Goal: Task Accomplishment & Management: Complete application form

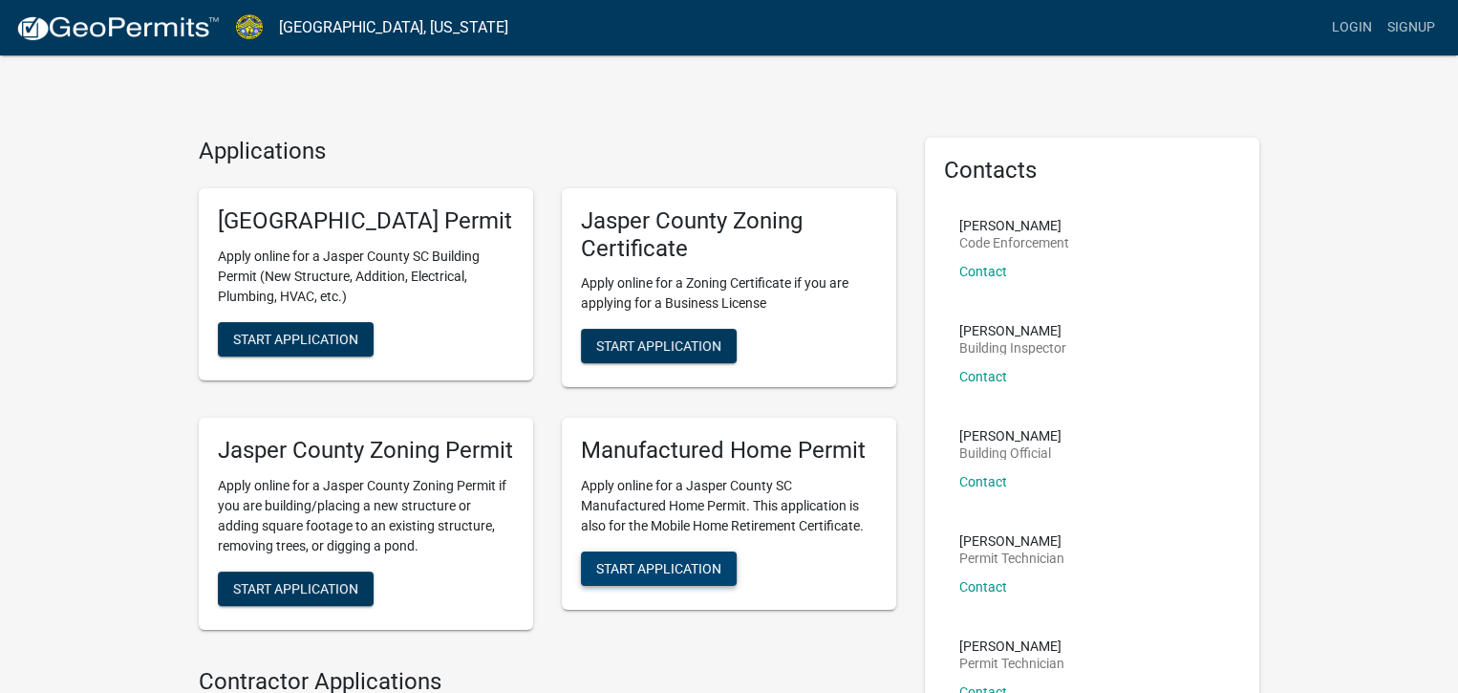
click at [649, 576] on span "Start Application" at bounding box center [658, 568] width 125 height 15
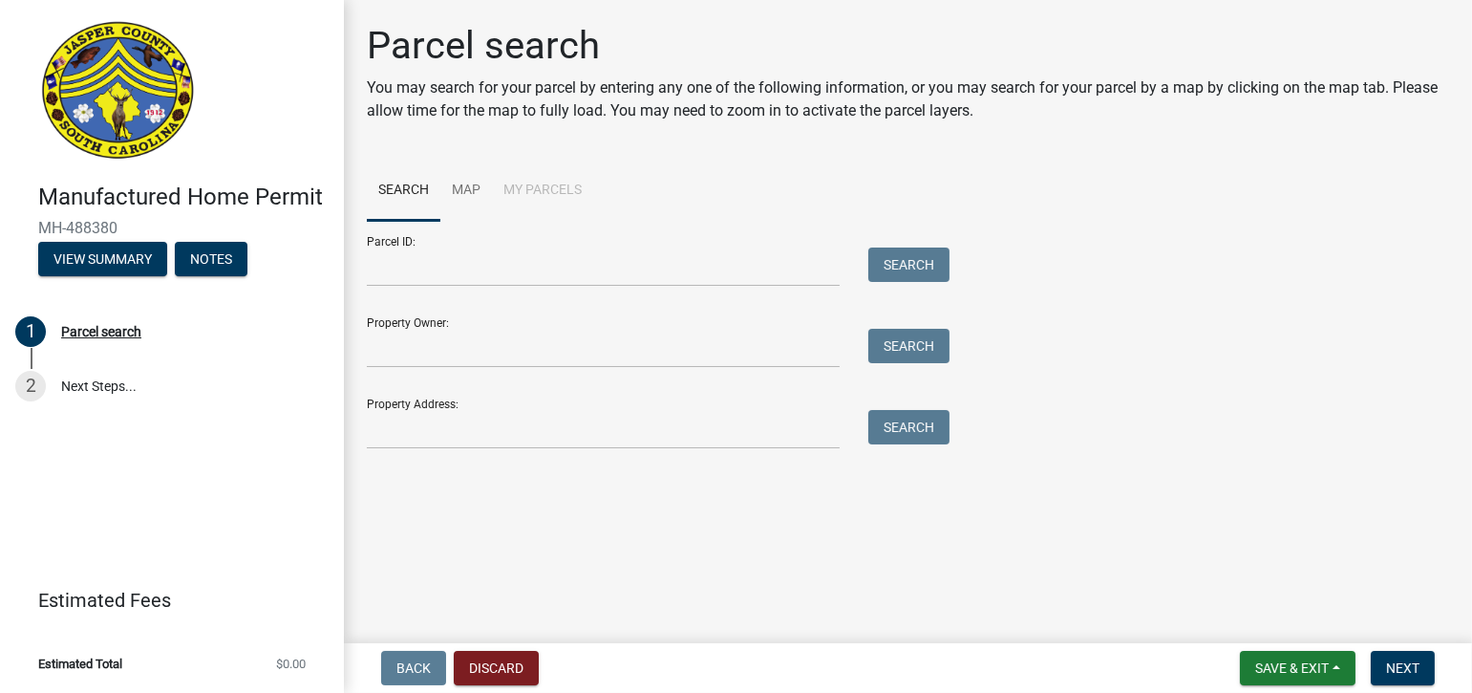
click at [550, 189] on li "My Parcels" at bounding box center [542, 190] width 101 height 61
click at [406, 278] on input "Parcel ID:" at bounding box center [603, 266] width 473 height 39
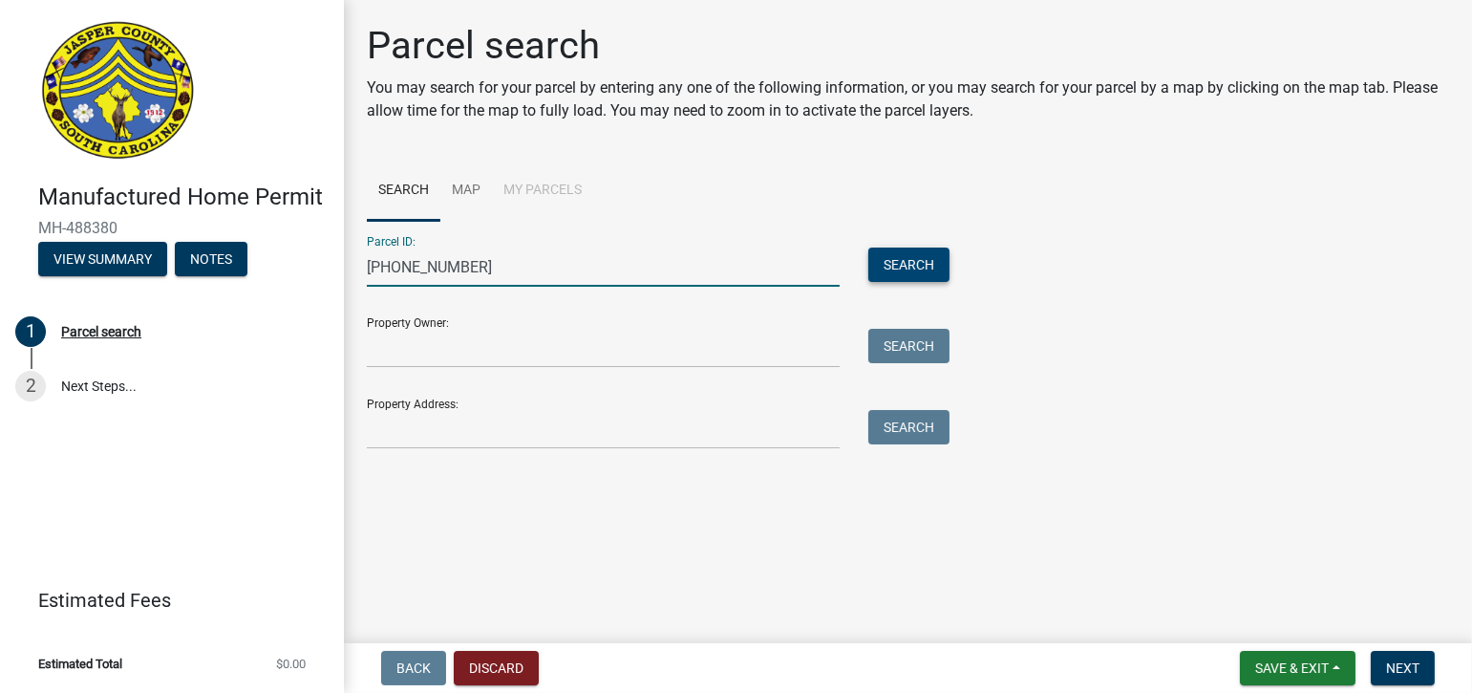
type input "[PHONE_NUMBER]"
click at [902, 261] on button "Search" at bounding box center [908, 264] width 81 height 34
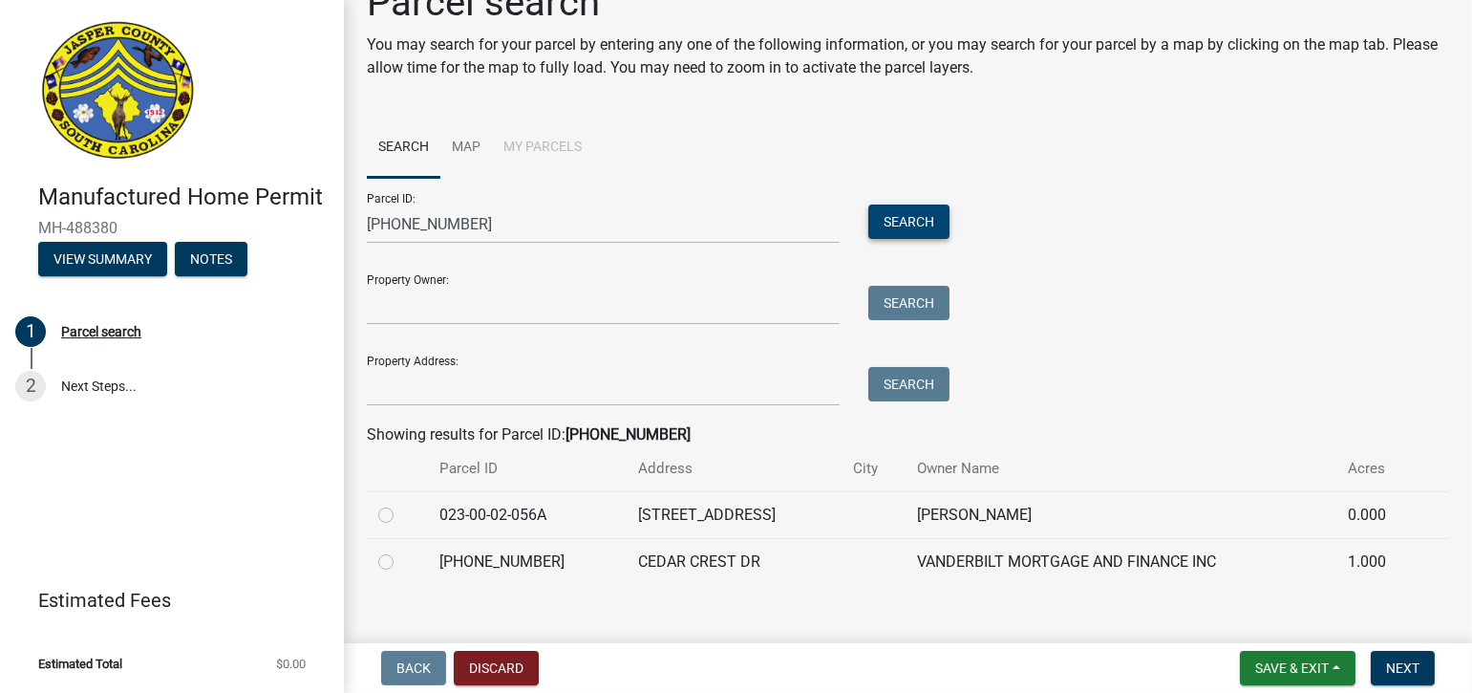
scroll to position [66, 0]
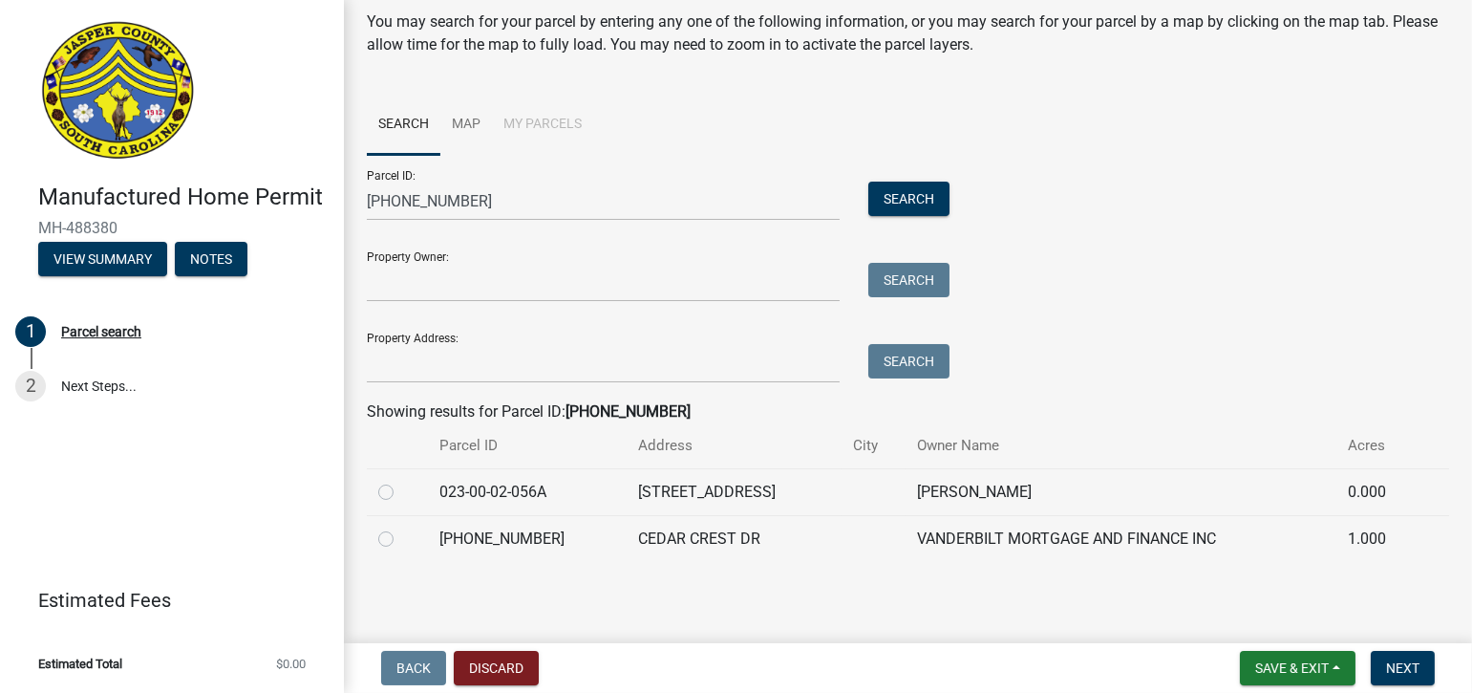
click at [401, 481] on label at bounding box center [401, 481] width 0 height 0
click at [401, 493] on input "radio" at bounding box center [407, 487] width 12 height 12
radio input "true"
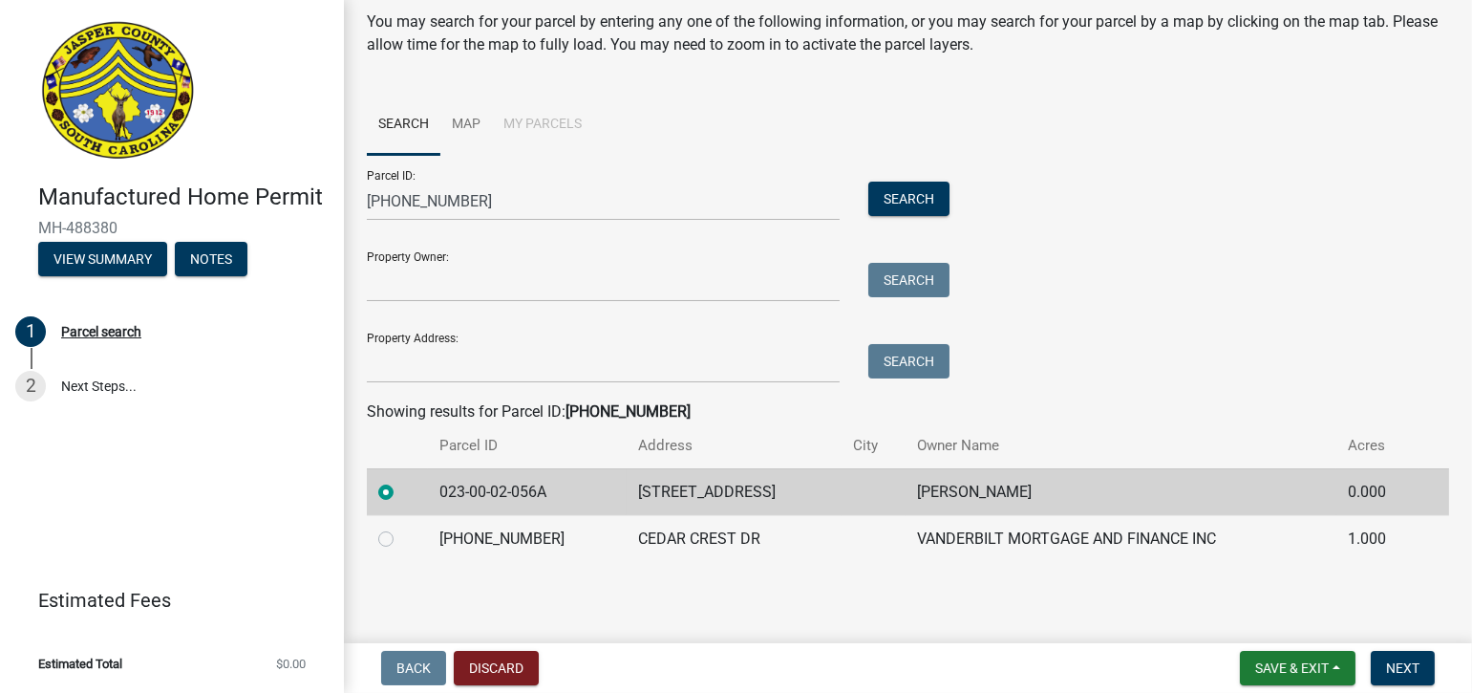
click at [401, 527] on label at bounding box center [401, 527] width 0 height 0
click at [401, 537] on input "radio" at bounding box center [407, 533] width 12 height 12
radio input "true"
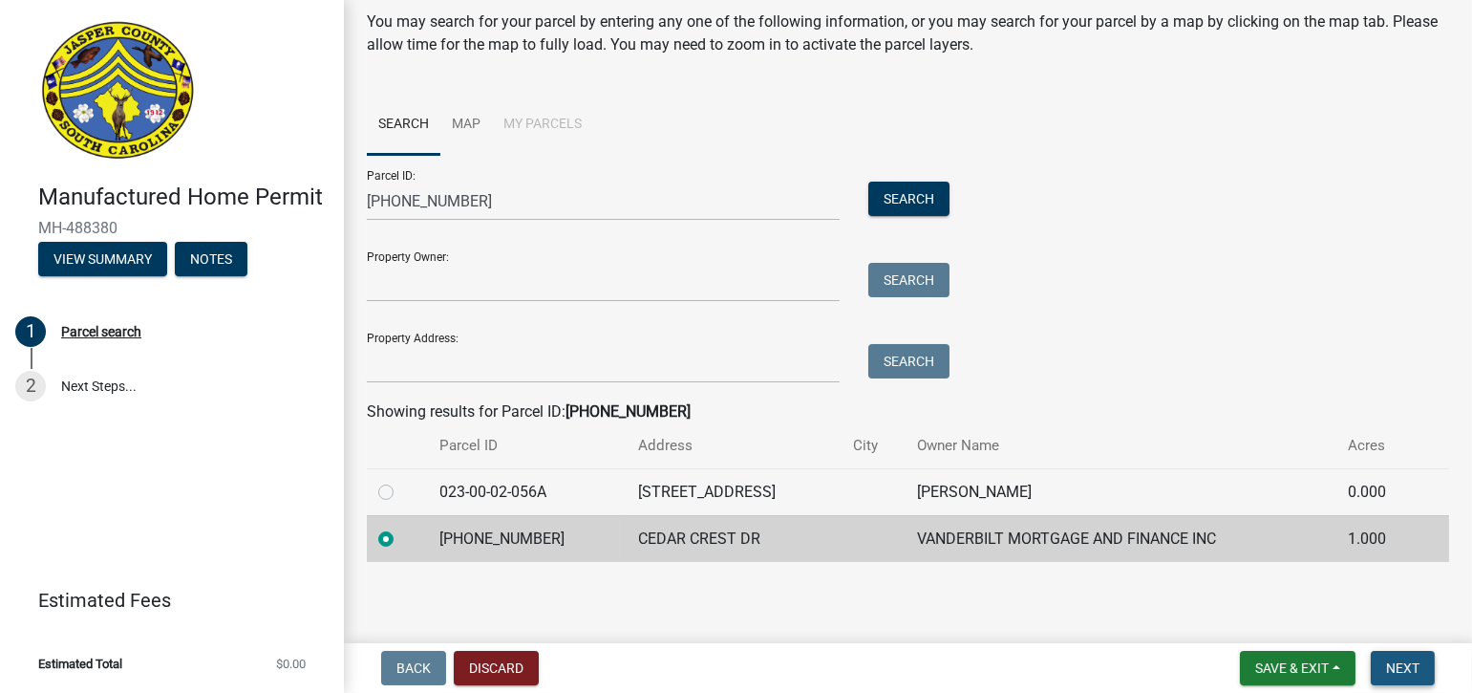
click at [1410, 657] on button "Next" at bounding box center [1403, 668] width 64 height 34
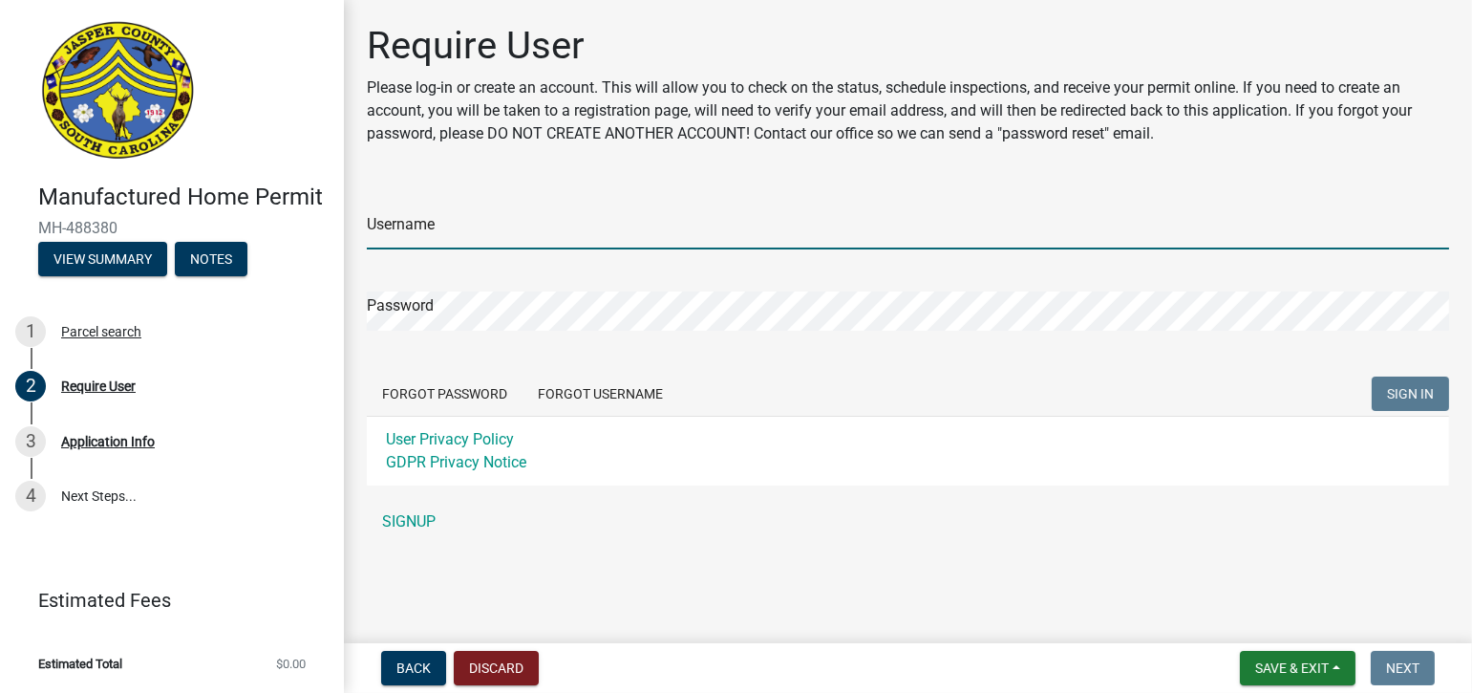
type input "kimberly01"
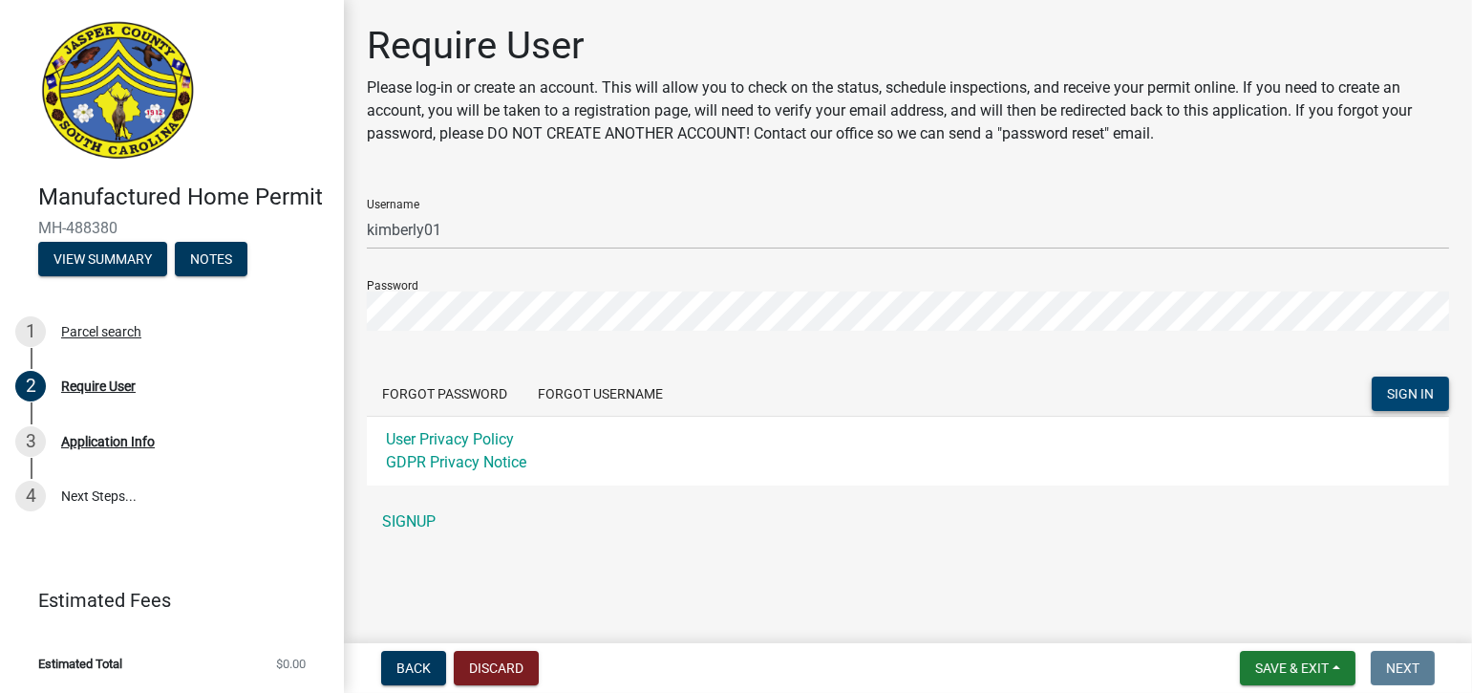
click at [1397, 383] on button "SIGN IN" at bounding box center [1410, 393] width 77 height 34
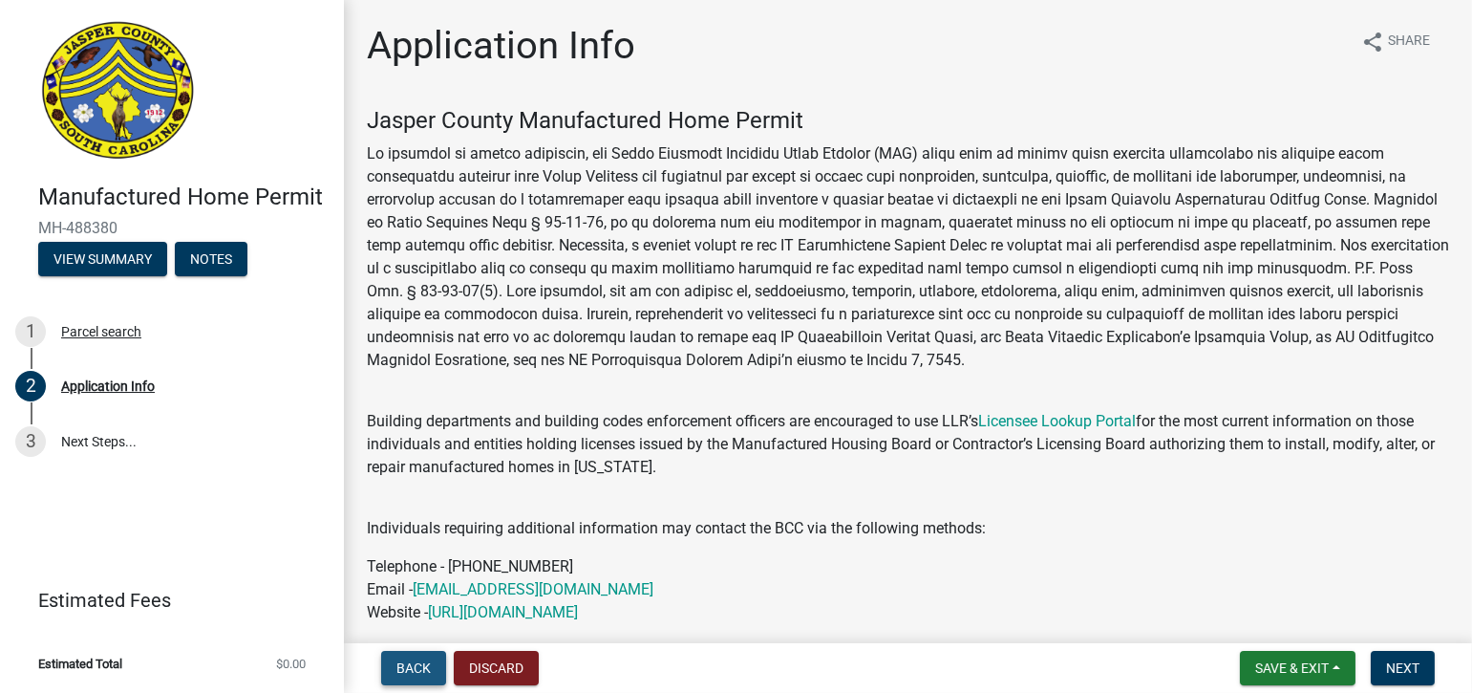
click at [385, 673] on button "Back" at bounding box center [413, 668] width 65 height 34
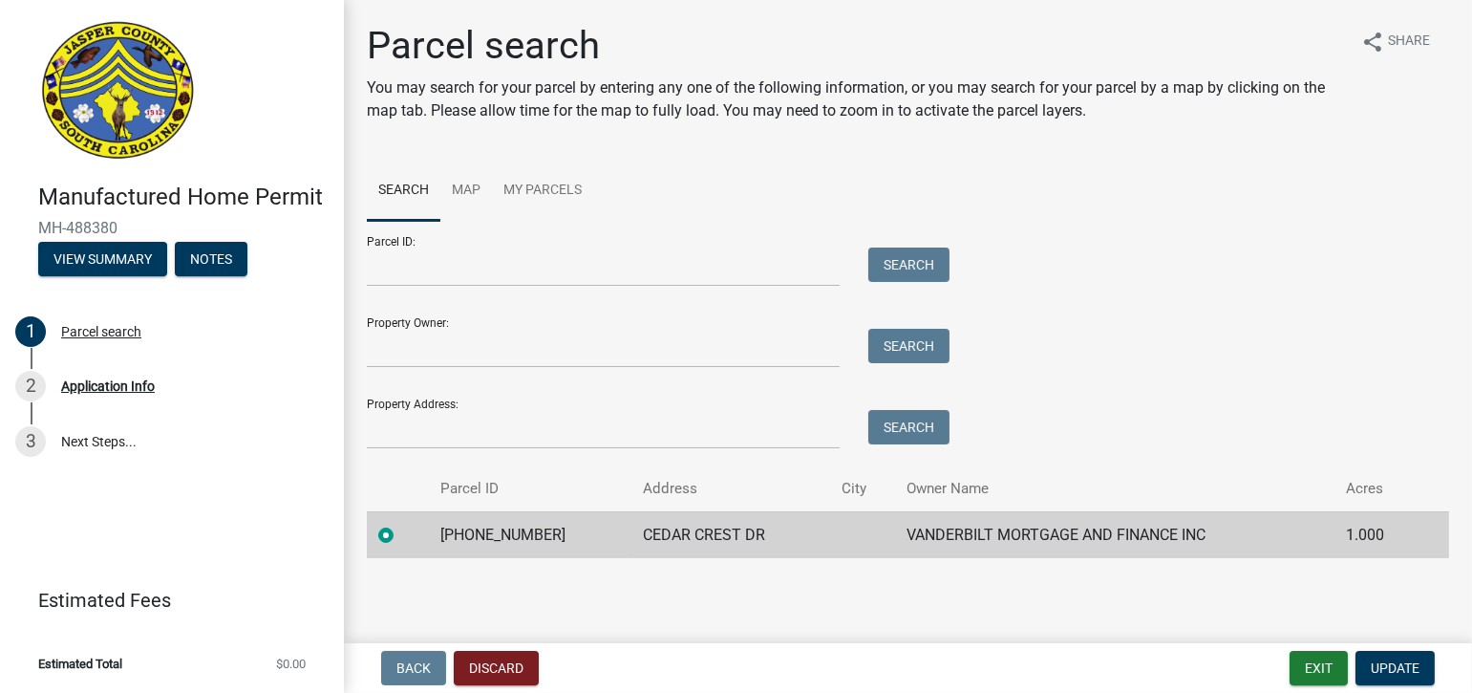
click at [417, 241] on div "Parcel ID: Search" at bounding box center [653, 254] width 573 height 66
click at [410, 272] on input "Parcel ID:" at bounding box center [603, 266] width 473 height 39
click at [401, 524] on label at bounding box center [401, 524] width 0 height 0
click at [401, 536] on input "radio" at bounding box center [407, 530] width 12 height 12
drag, startPoint x: 390, startPoint y: 536, endPoint x: 404, endPoint y: 539, distance: 14.6
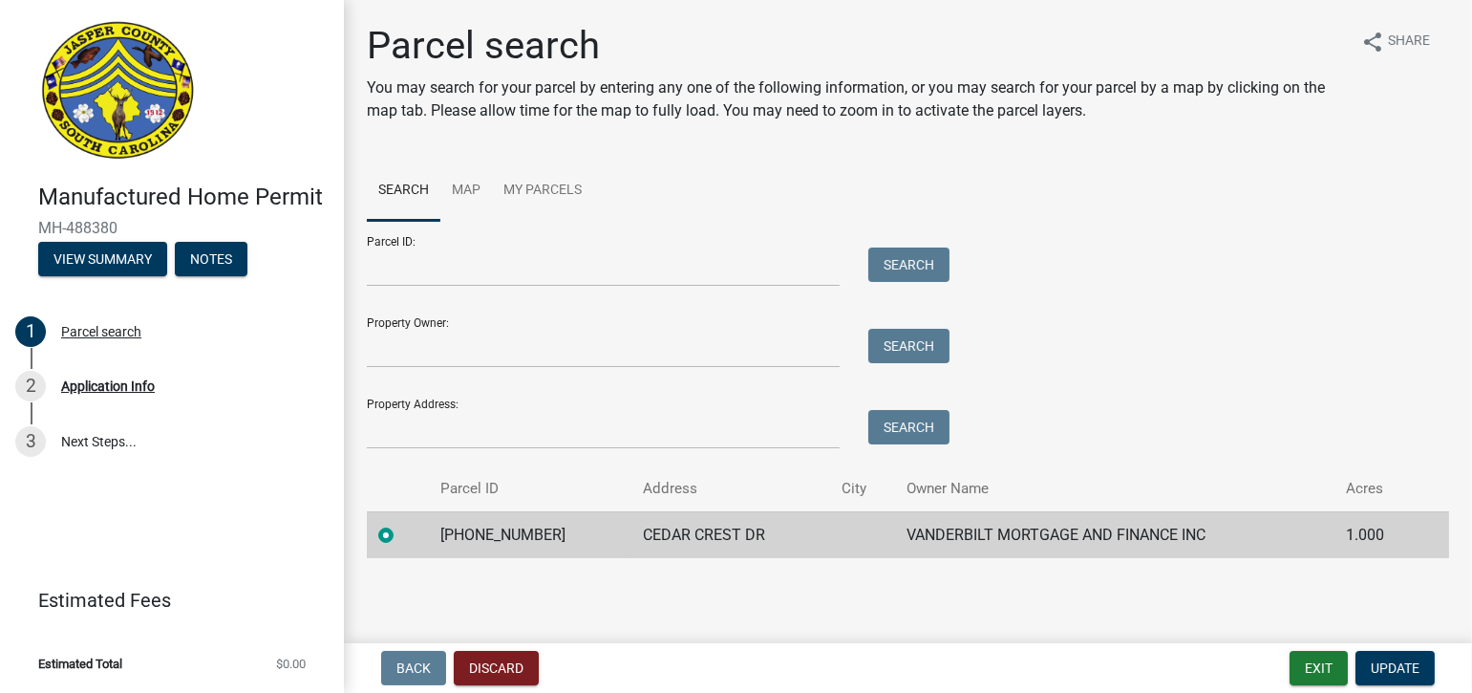
click at [401, 524] on label at bounding box center [401, 524] width 0 height 0
click at [401, 536] on input "radio" at bounding box center [407, 530] width 12 height 12
click at [1263, 661] on div "Back Discard Exit Update" at bounding box center [908, 668] width 1098 height 34
click at [1403, 668] on span "Update" at bounding box center [1395, 667] width 49 height 15
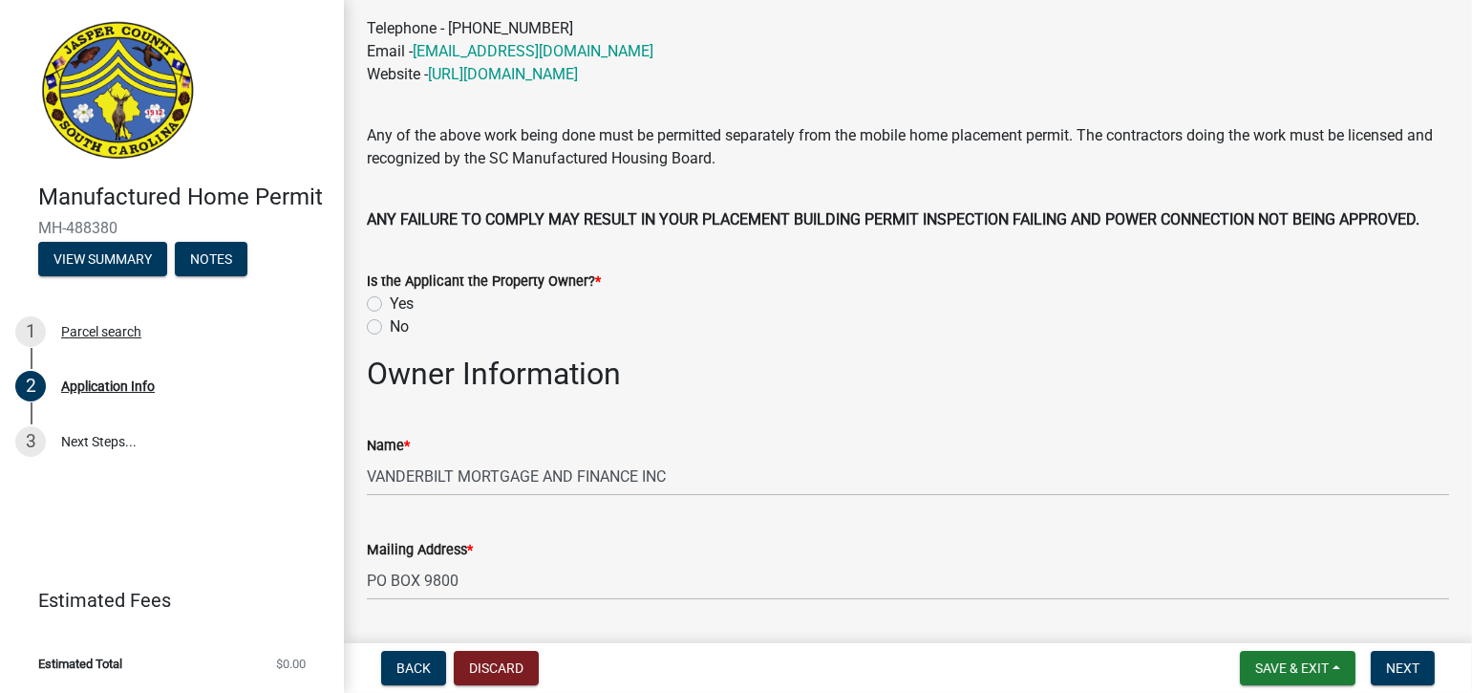
scroll to position [573, 0]
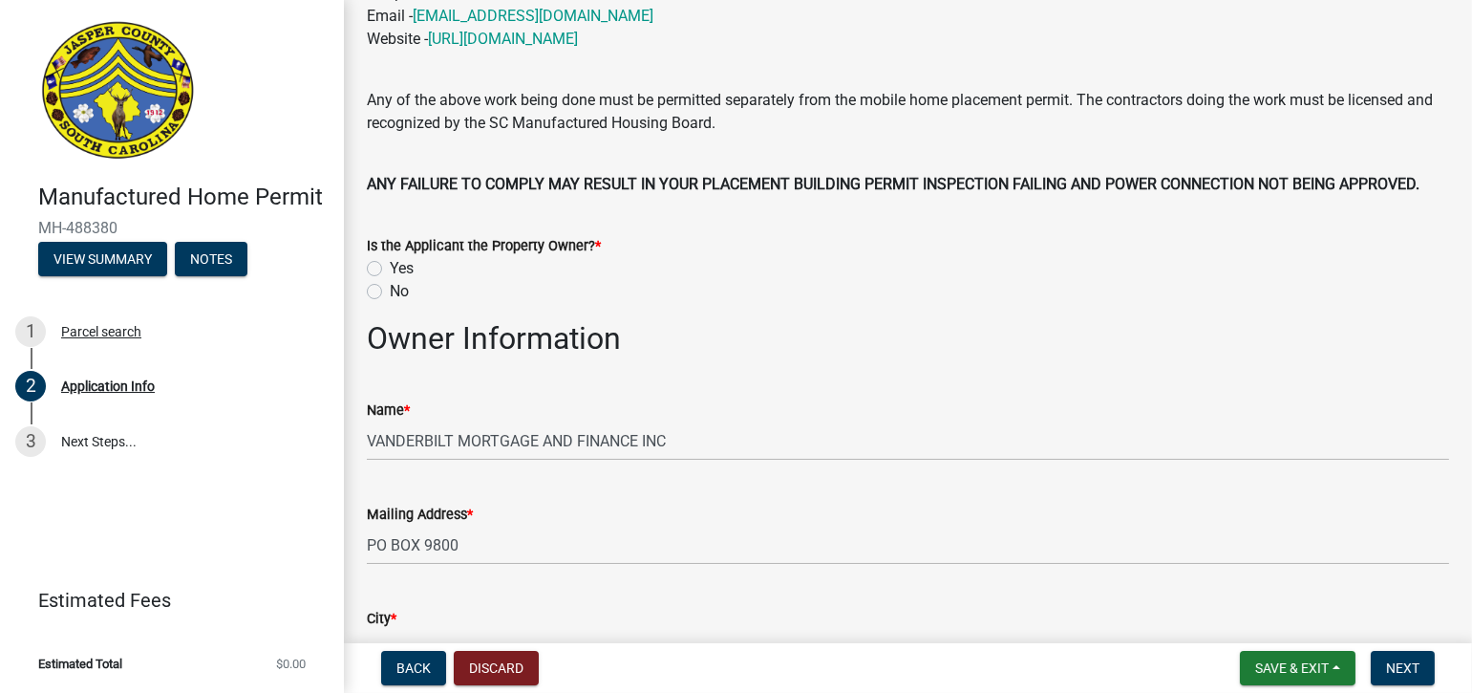
click at [390, 268] on label "Yes" at bounding box center [402, 268] width 24 height 23
click at [390, 268] on input "Yes" at bounding box center [396, 263] width 12 height 12
radio input "true"
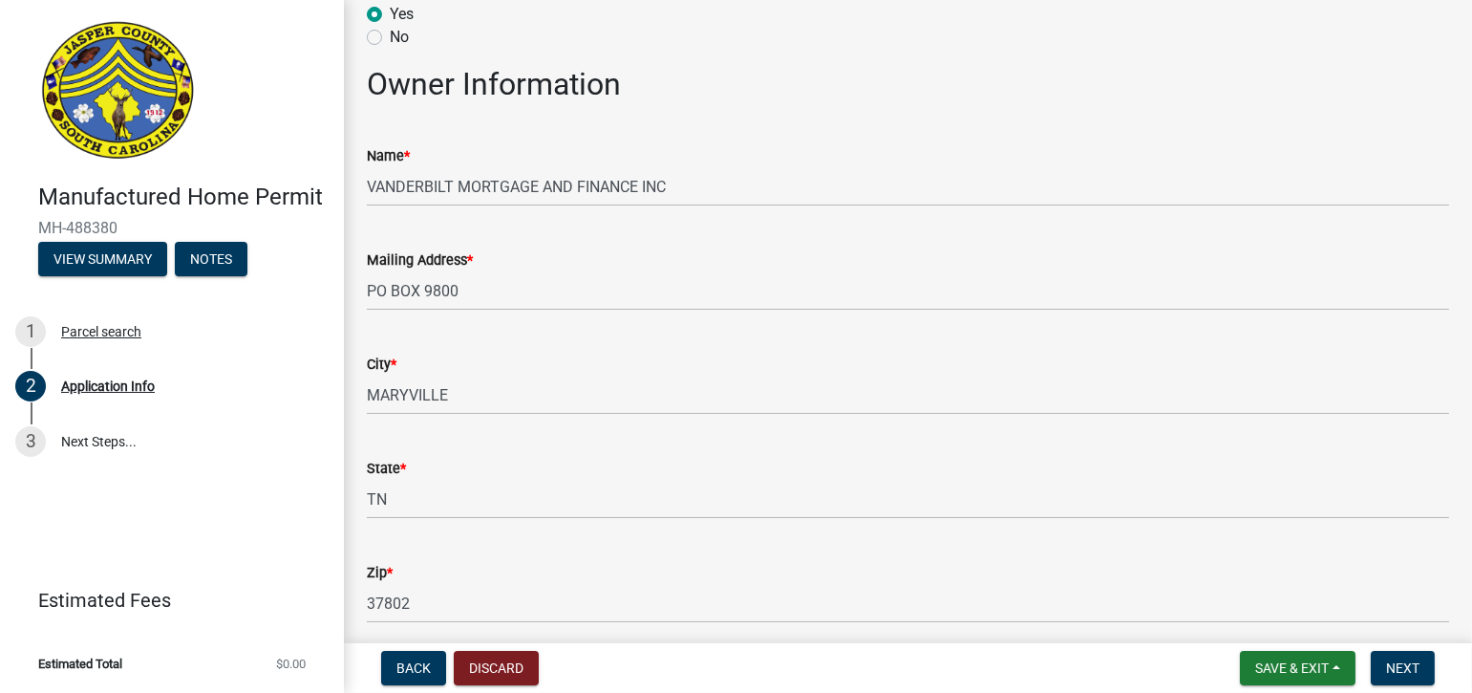
scroll to position [860, 0]
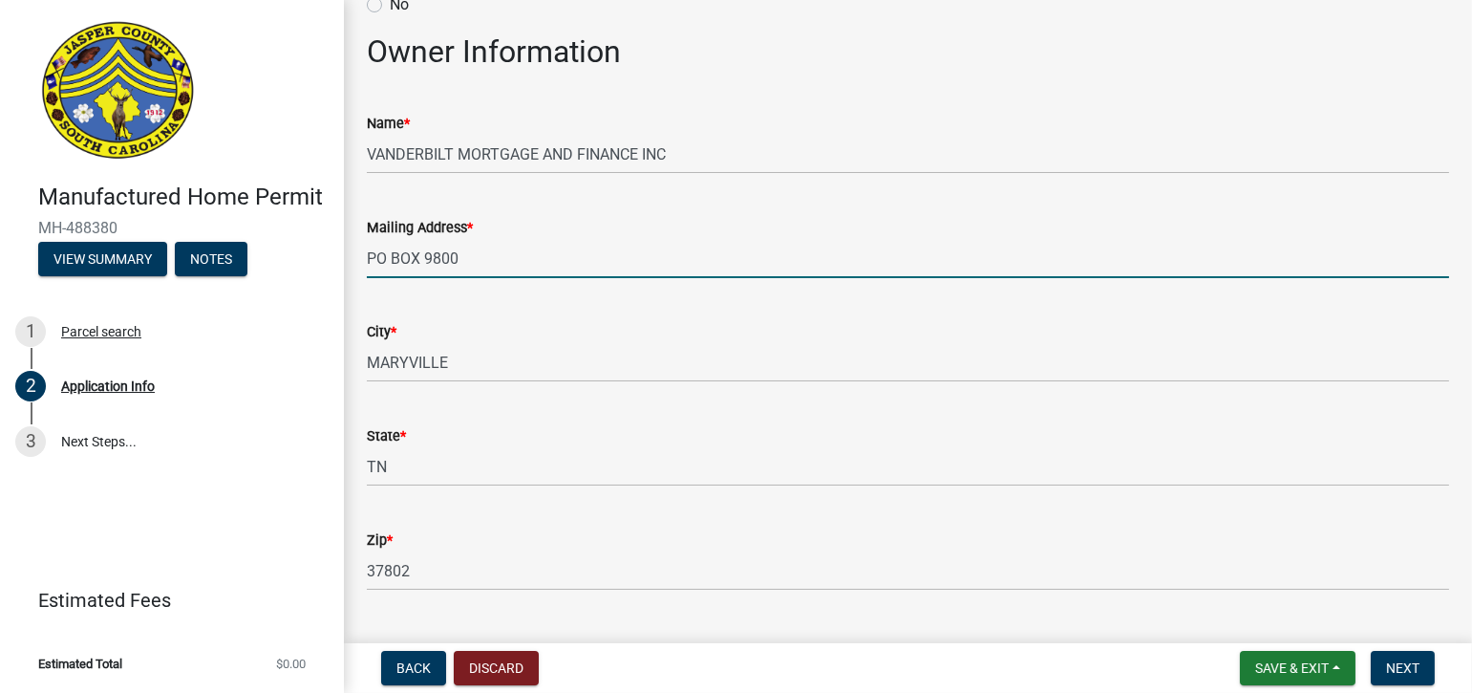
drag, startPoint x: 459, startPoint y: 263, endPoint x: 423, endPoint y: 259, distance: 35.6
click at [423, 259] on input "PO BOX 9800" at bounding box center [908, 258] width 1082 height 39
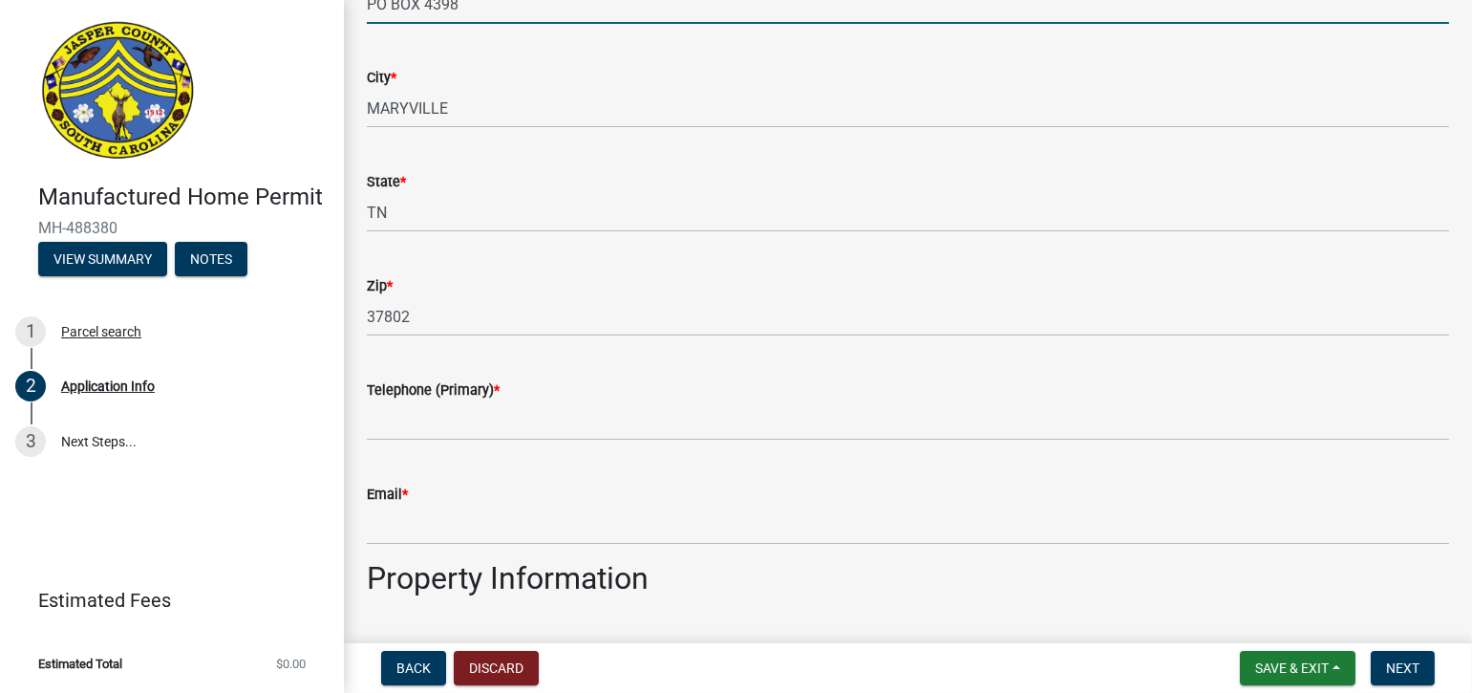
scroll to position [1146, 0]
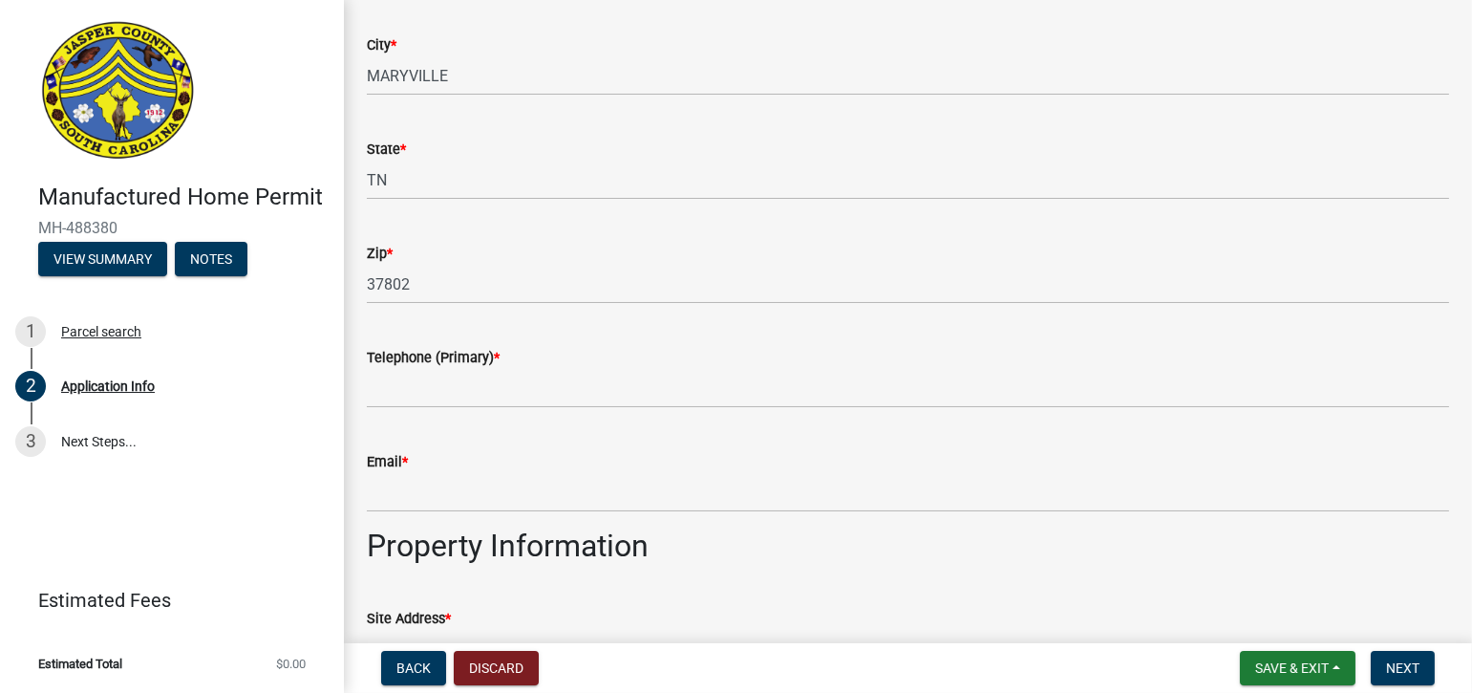
type input "PO BOX 4398"
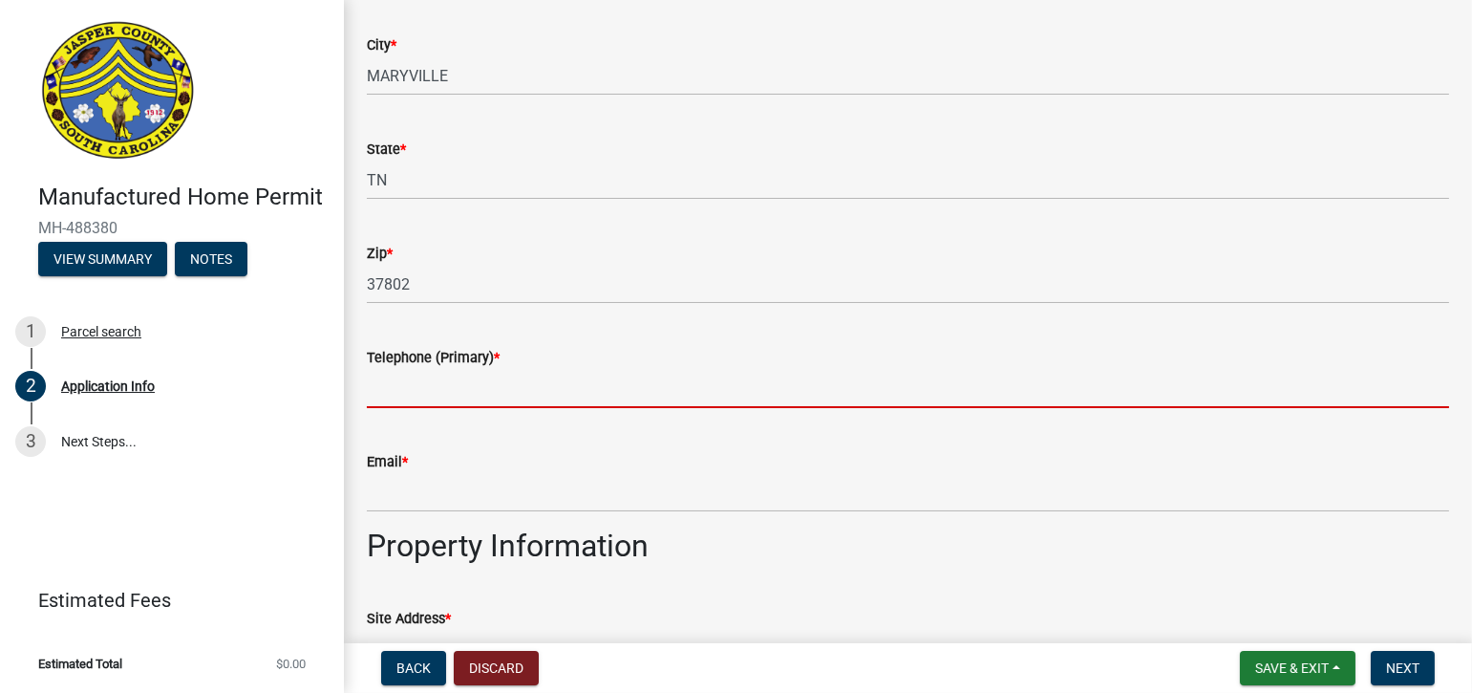
click at [509, 394] on input "Telephone (Primary) *" at bounding box center [908, 388] width 1082 height 39
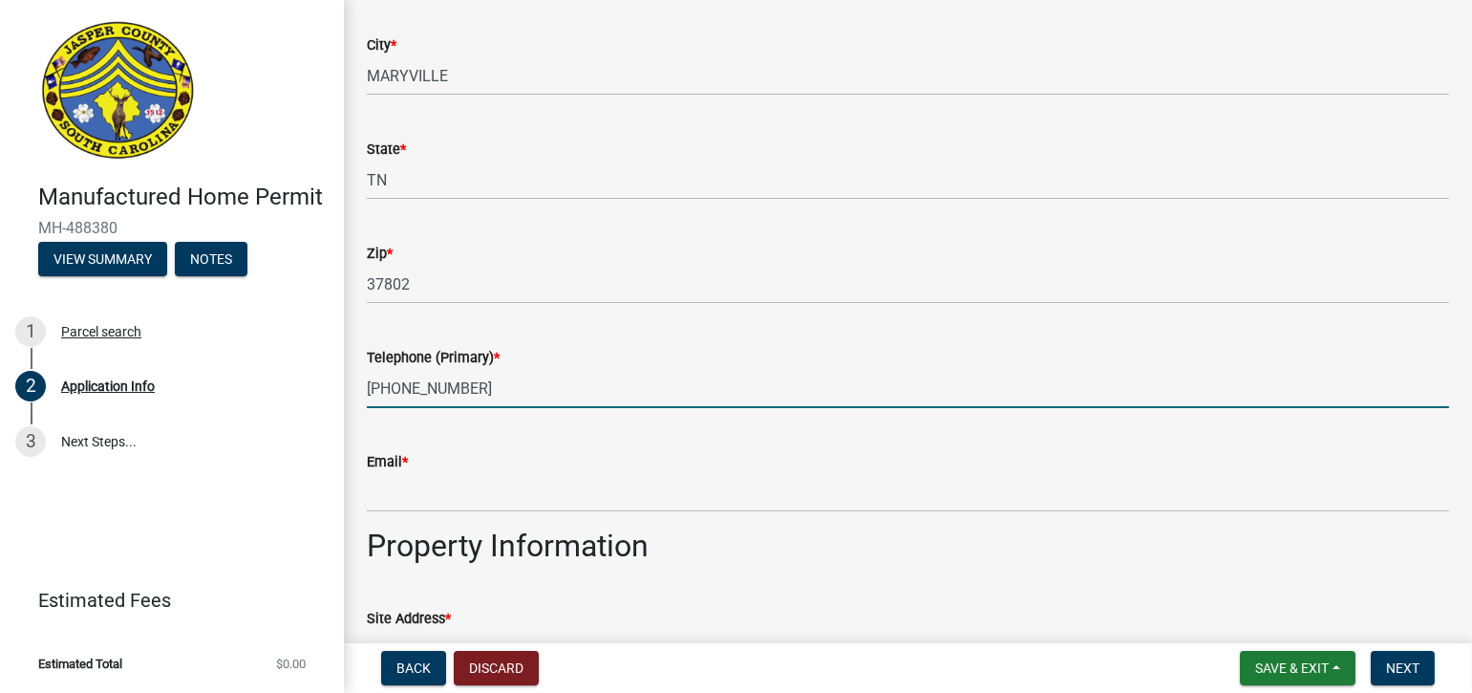
type input "[PHONE_NUMBER]"
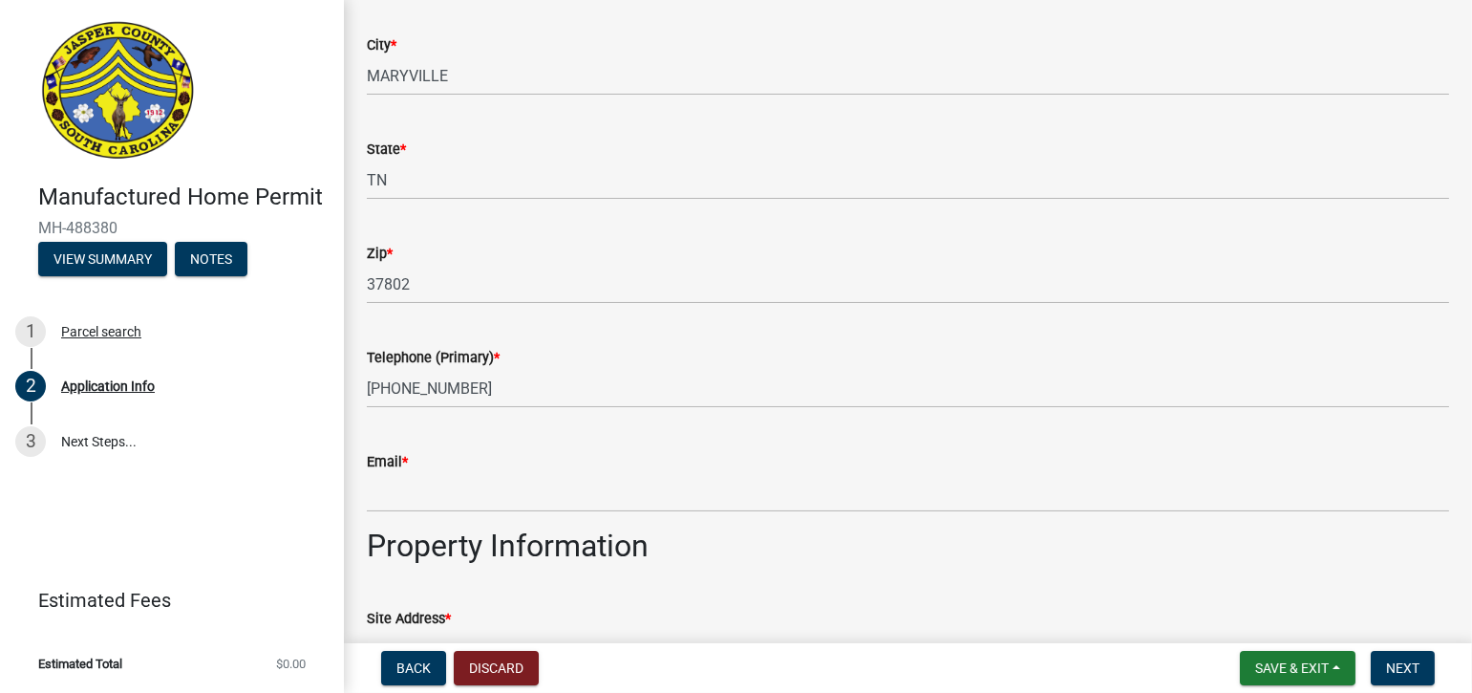
click at [485, 441] on div "Email *" at bounding box center [908, 467] width 1082 height 89
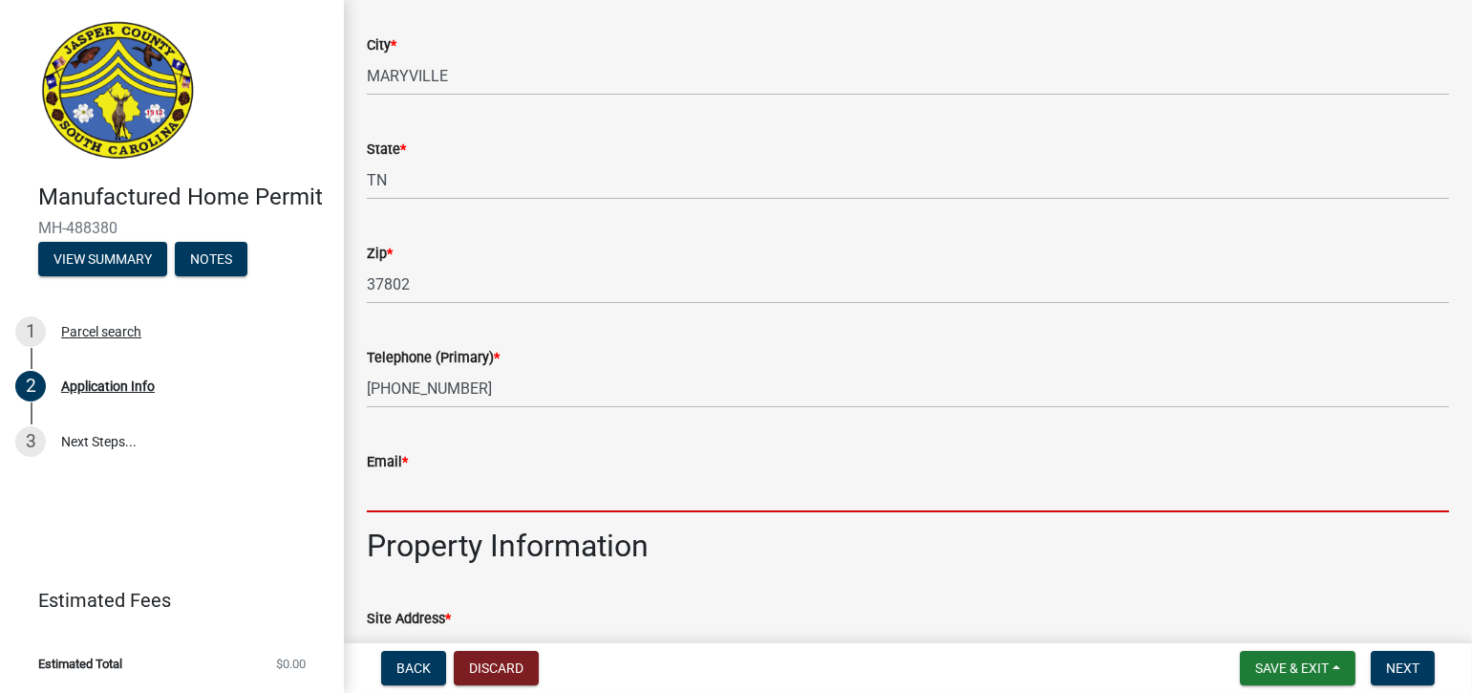
click at [473, 481] on input "Email *" at bounding box center [908, 492] width 1082 height 39
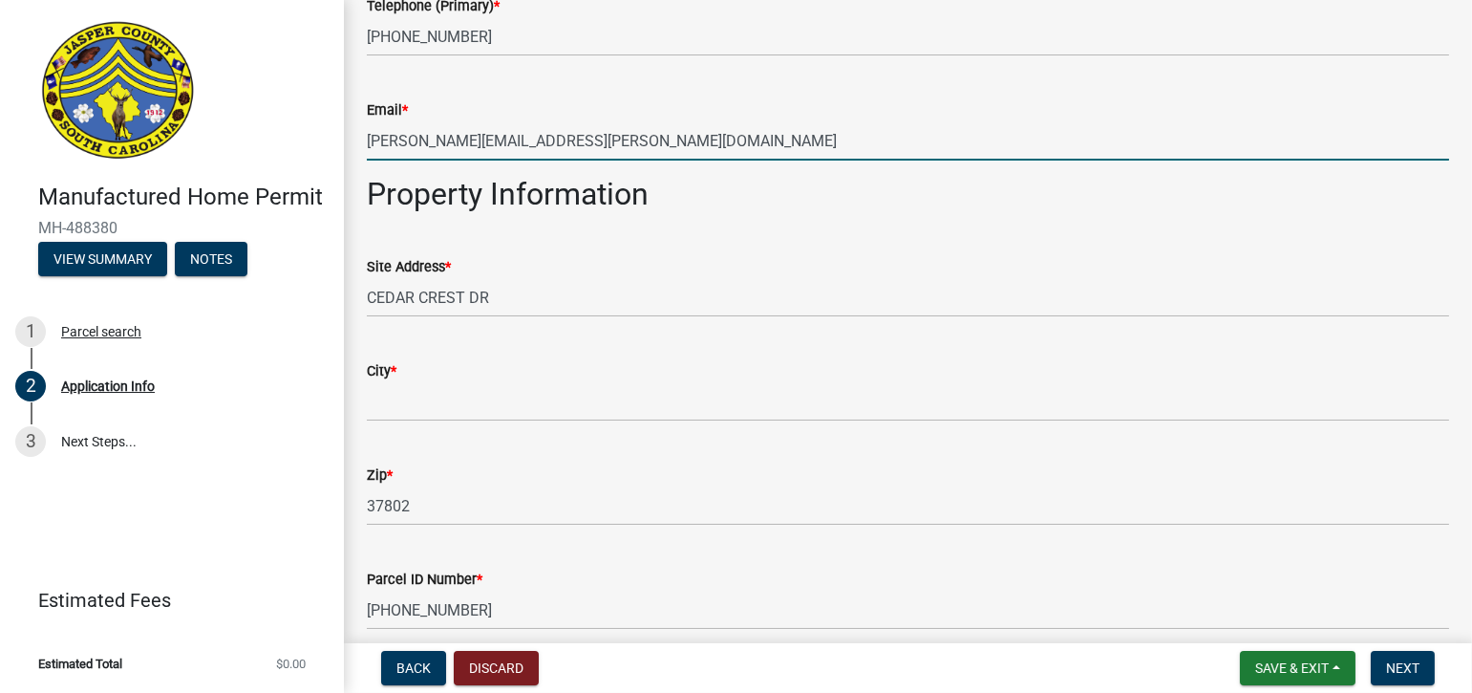
scroll to position [1528, 0]
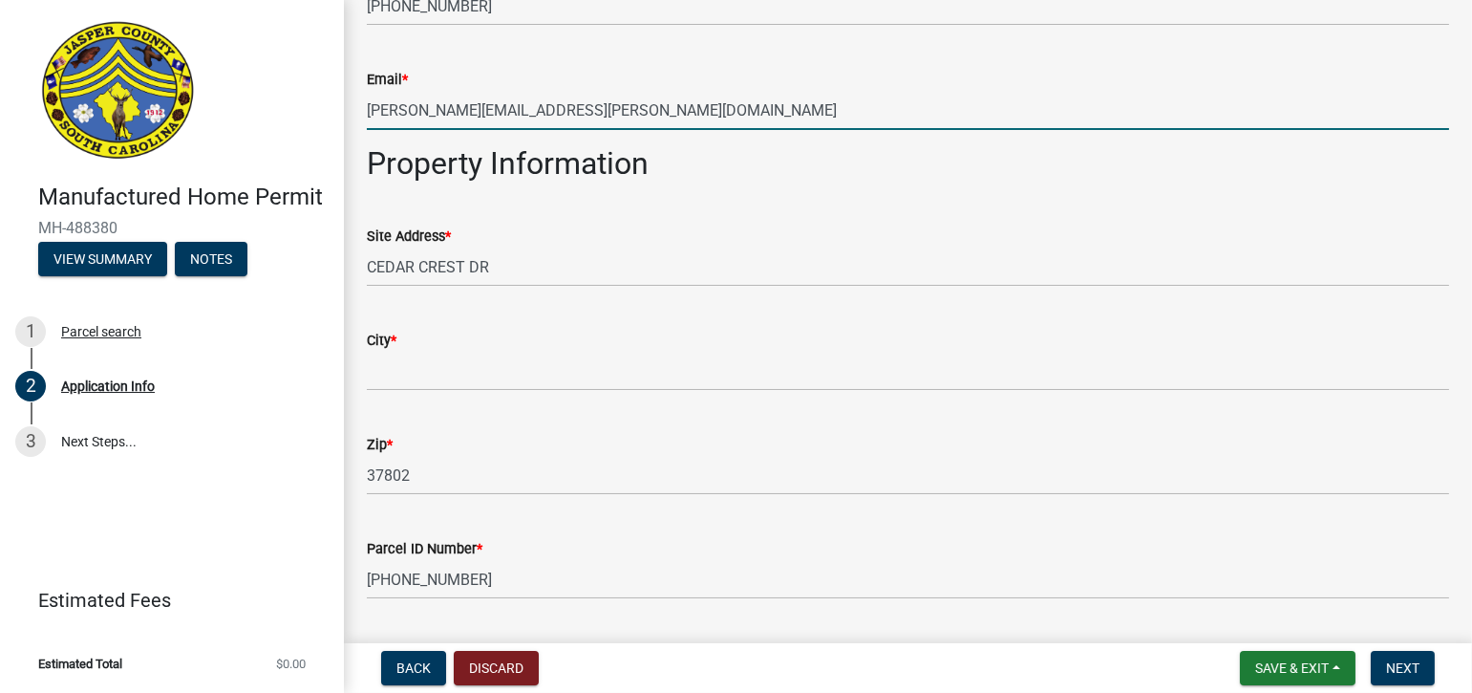
type input "[PERSON_NAME][EMAIL_ADDRESS][PERSON_NAME][DOMAIN_NAME]"
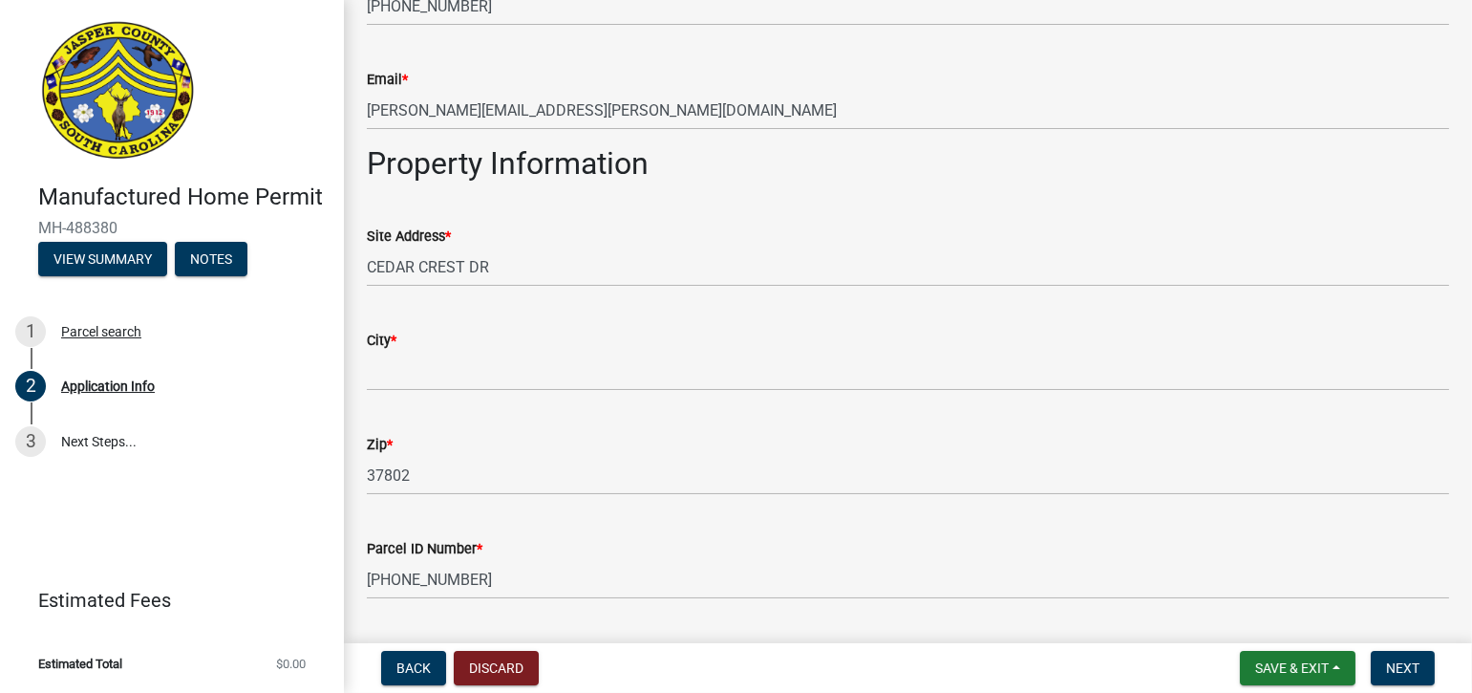
drag, startPoint x: 366, startPoint y: 264, endPoint x: 378, endPoint y: 268, distance: 13.3
click at [371, 265] on div "Site Address * [GEOGRAPHIC_DATA]" at bounding box center [908, 242] width 1111 height 89
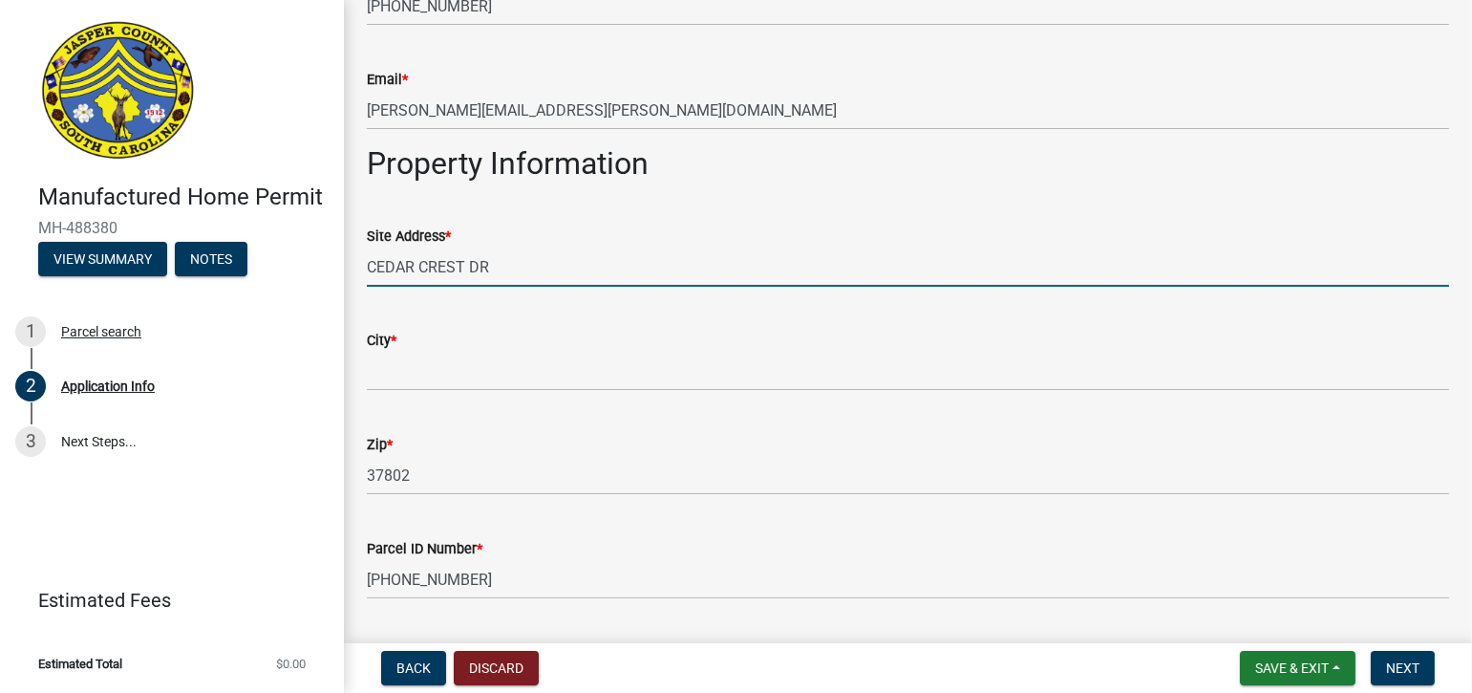
click at [370, 264] on input "CEDAR CREST DR" at bounding box center [908, 266] width 1082 height 39
click at [372, 266] on input "CEDAR CREST DR" at bounding box center [908, 266] width 1082 height 39
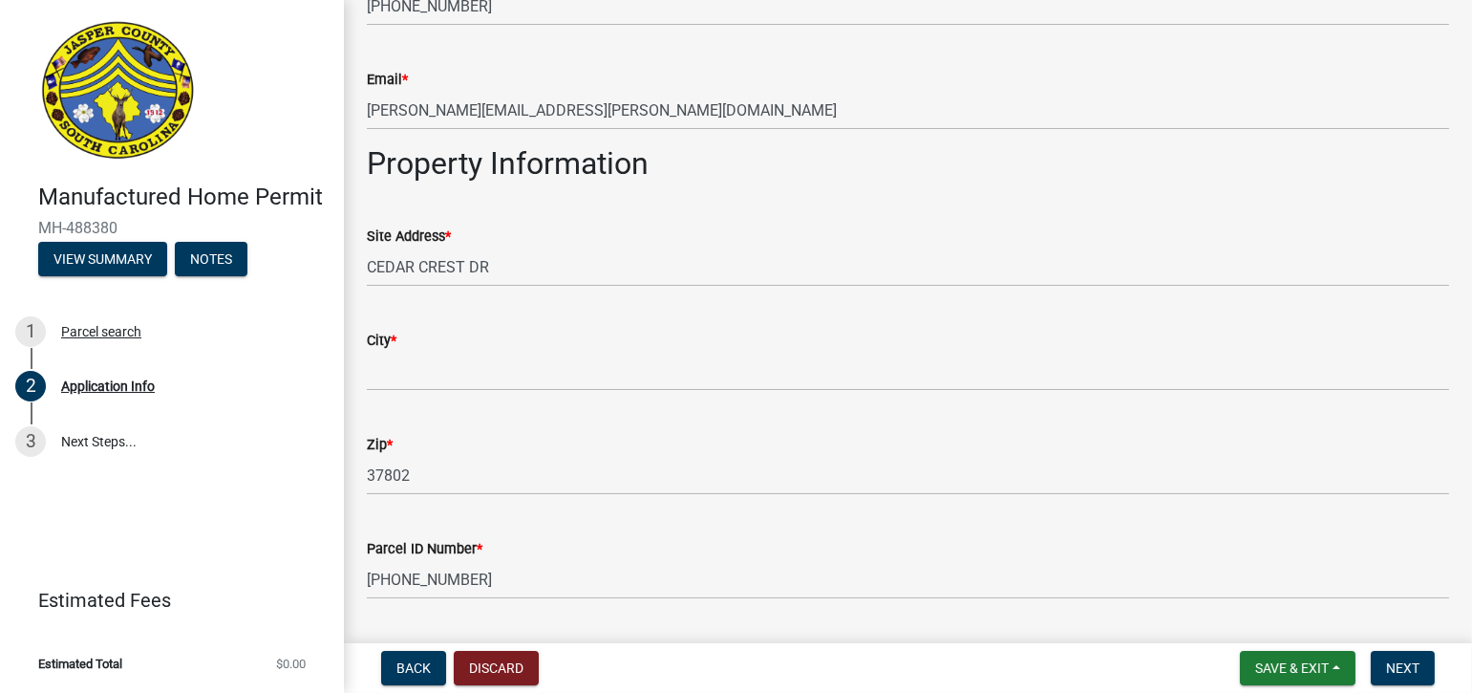
click at [364, 267] on div "Site Address * [GEOGRAPHIC_DATA]" at bounding box center [908, 242] width 1111 height 89
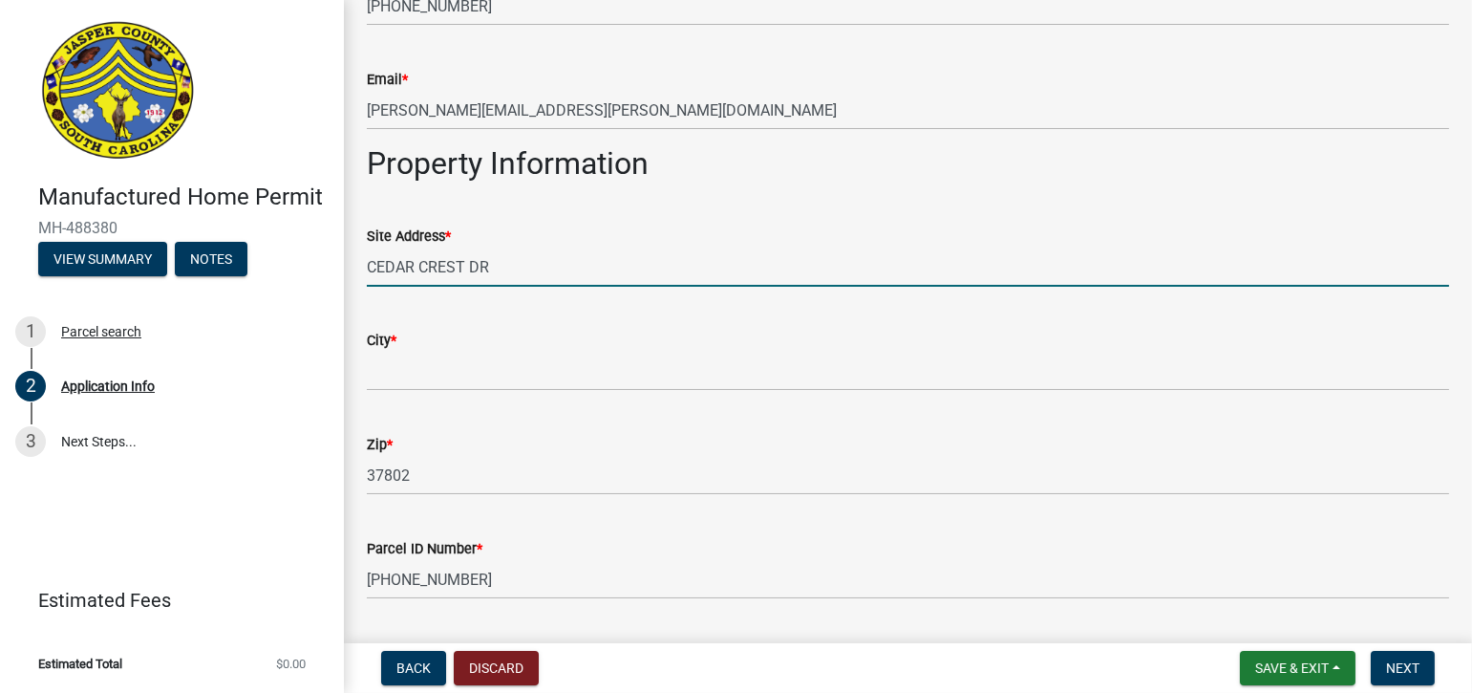
click at [366, 267] on div "Site Address * [GEOGRAPHIC_DATA]" at bounding box center [908, 242] width 1111 height 89
type input "[STREET_ADDRESS]"
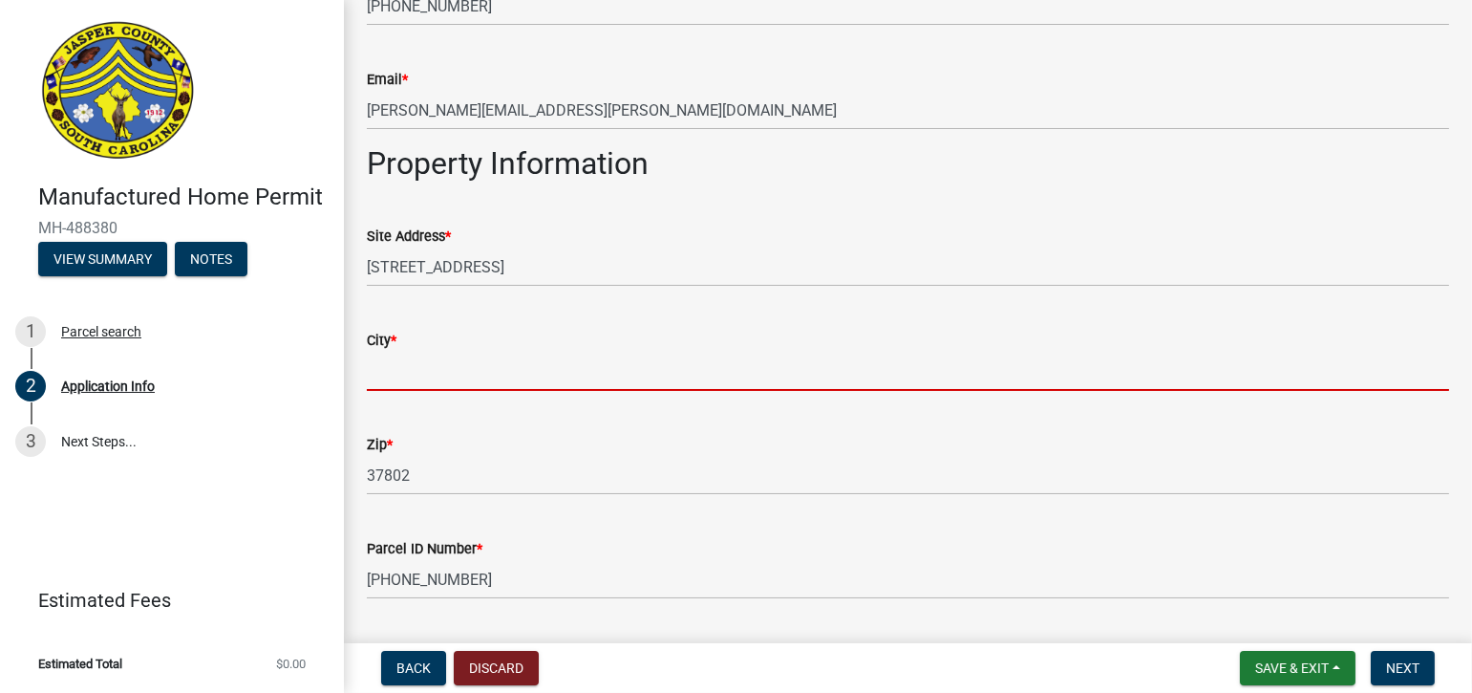
click at [439, 381] on input "City *" at bounding box center [908, 371] width 1082 height 39
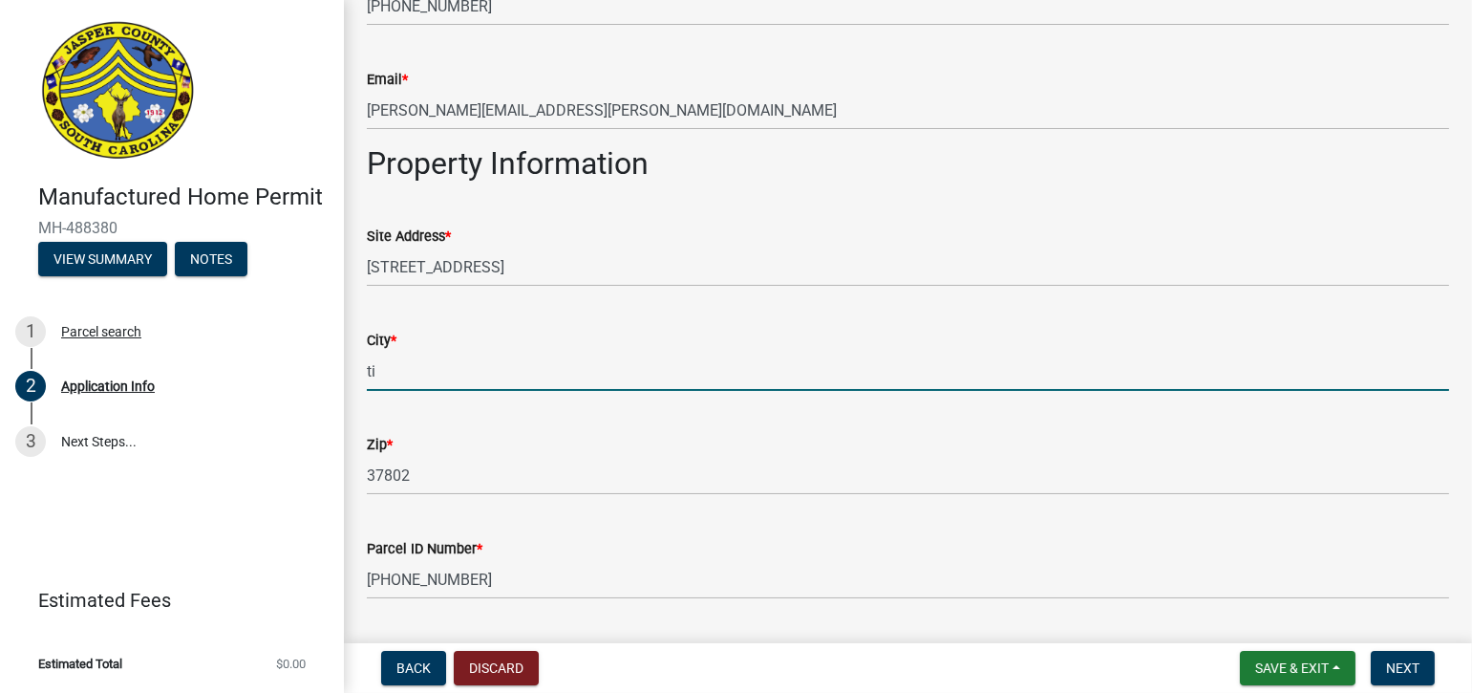
type input "t"
type input "[PERSON_NAME]"
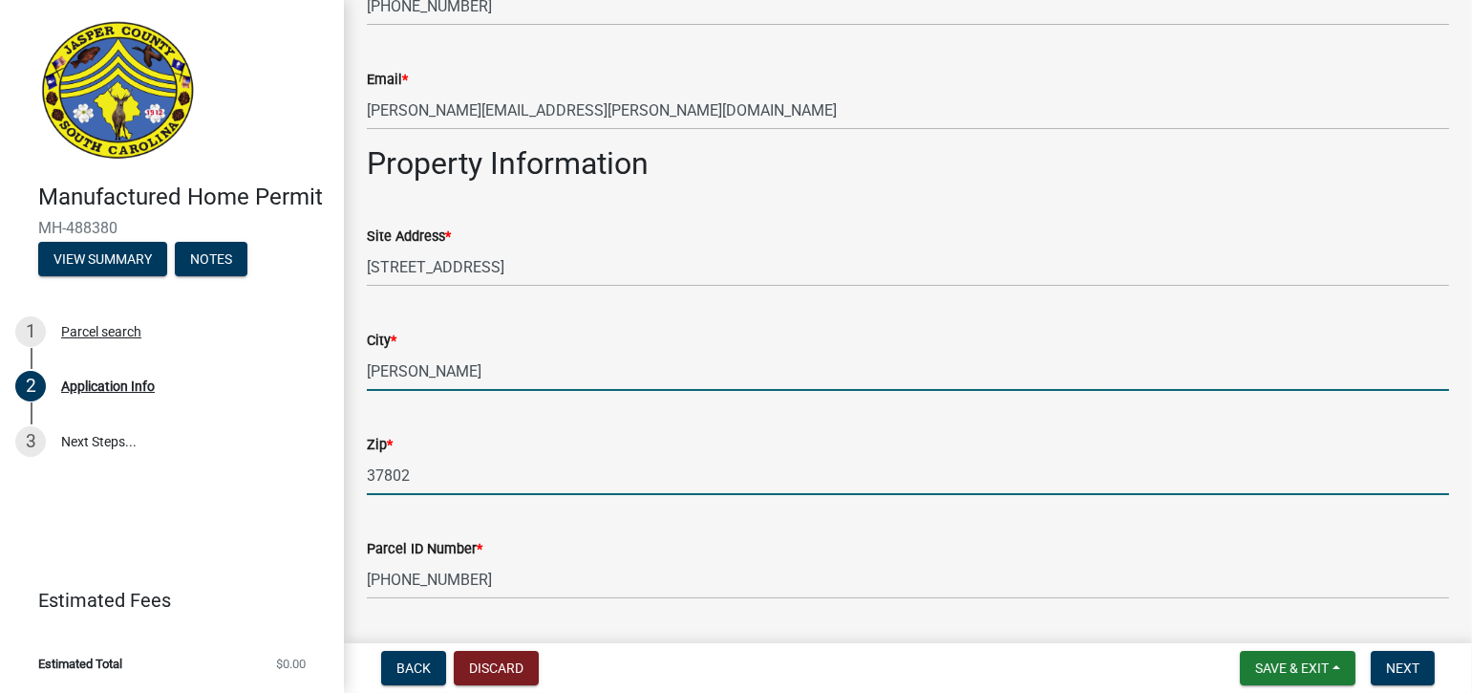
click at [415, 468] on input "37802" at bounding box center [908, 475] width 1082 height 39
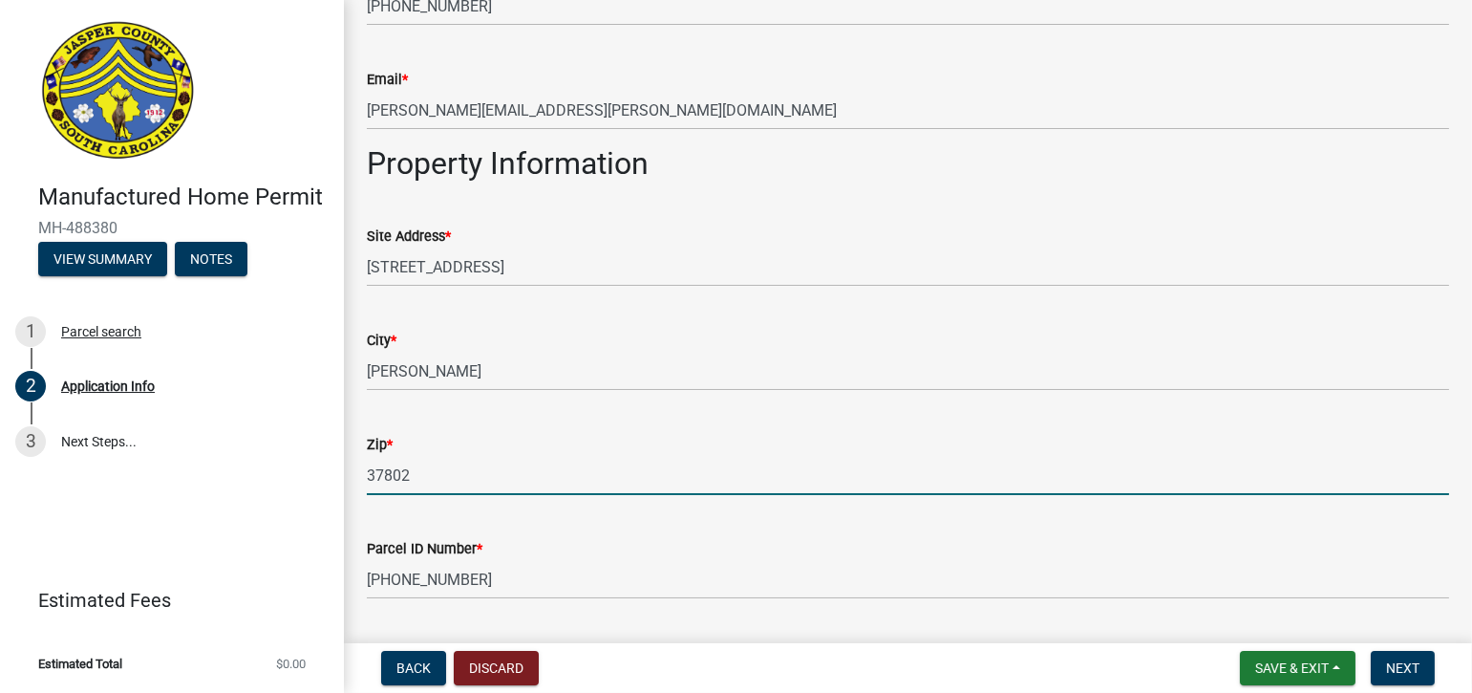
drag, startPoint x: 415, startPoint y: 473, endPoint x: 351, endPoint y: 476, distance: 64.1
click at [423, 472] on input "37802" at bounding box center [908, 475] width 1082 height 39
drag, startPoint x: 422, startPoint y: 474, endPoint x: 350, endPoint y: 472, distance: 72.6
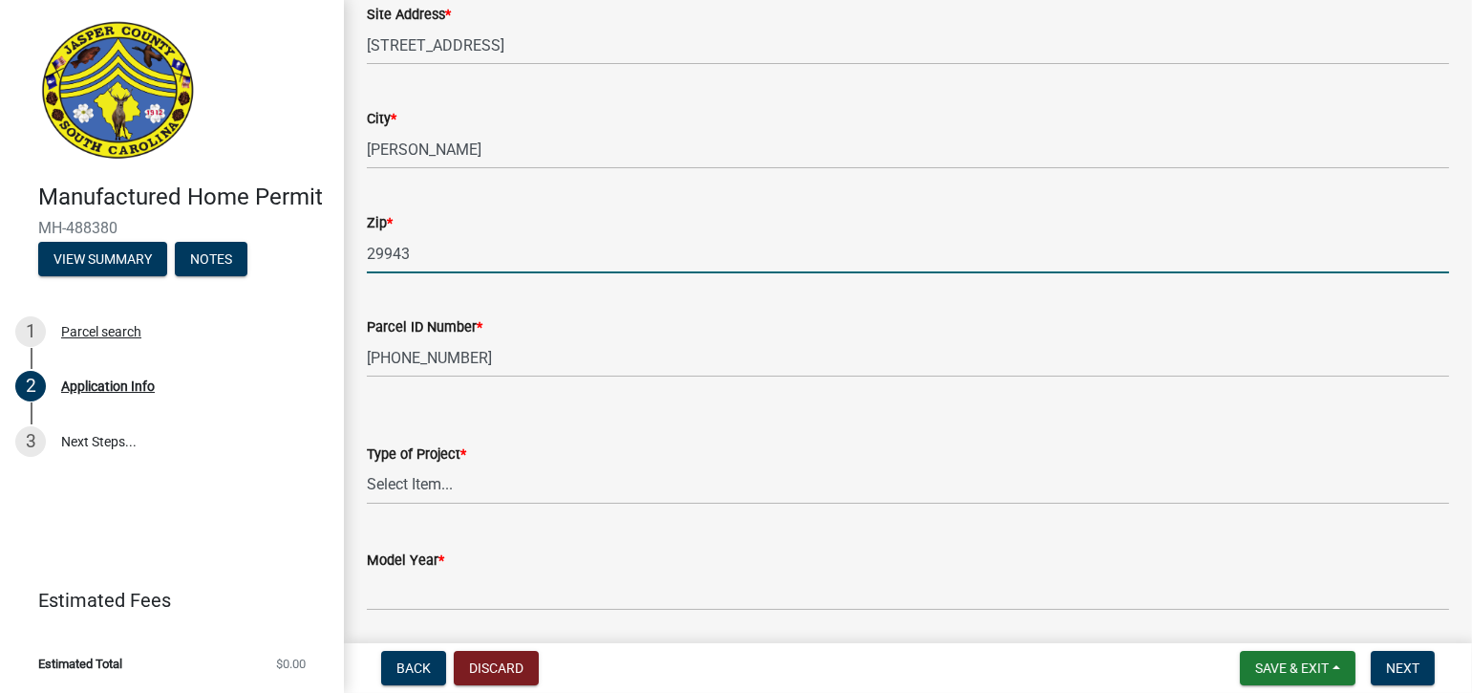
scroll to position [1815, 0]
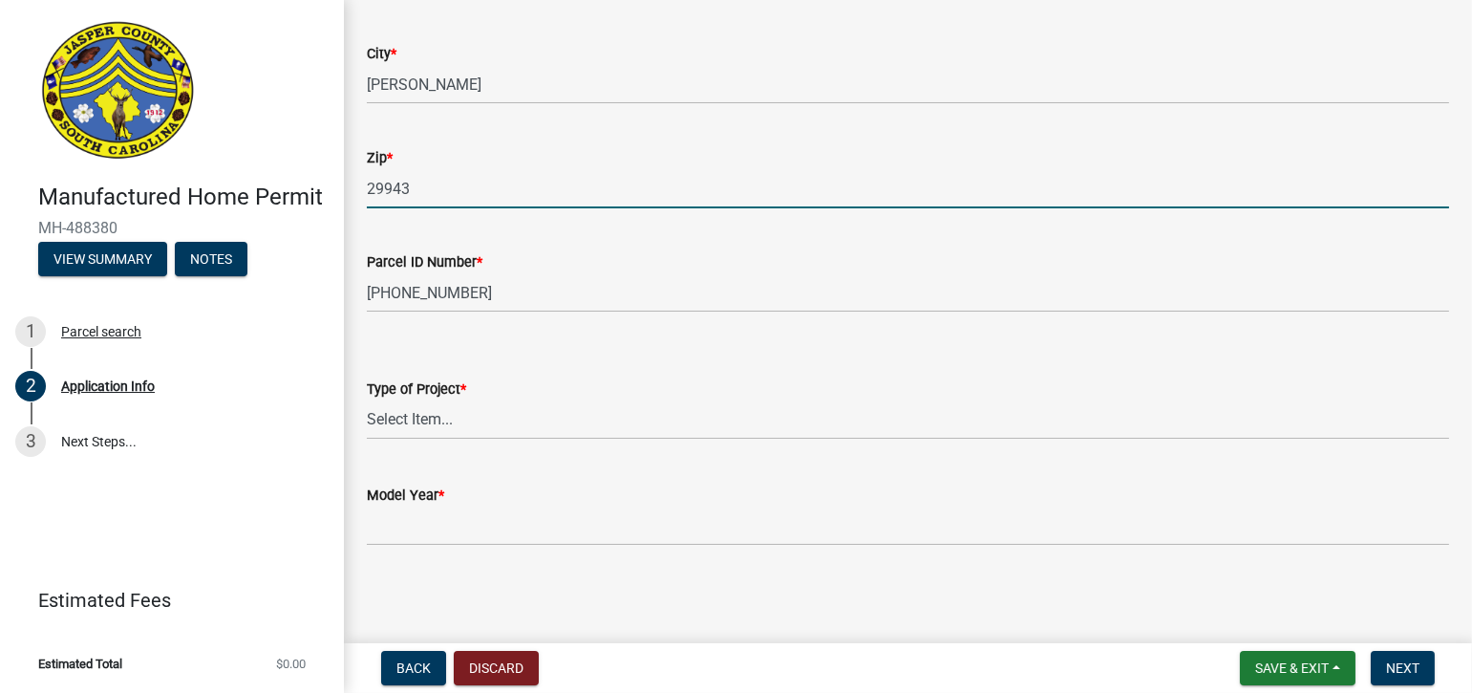
type input "29943"
click at [469, 417] on select "Select Item... Manufactured Home Installation Mobile Home Retirement - Certific…" at bounding box center [908, 419] width 1082 height 39
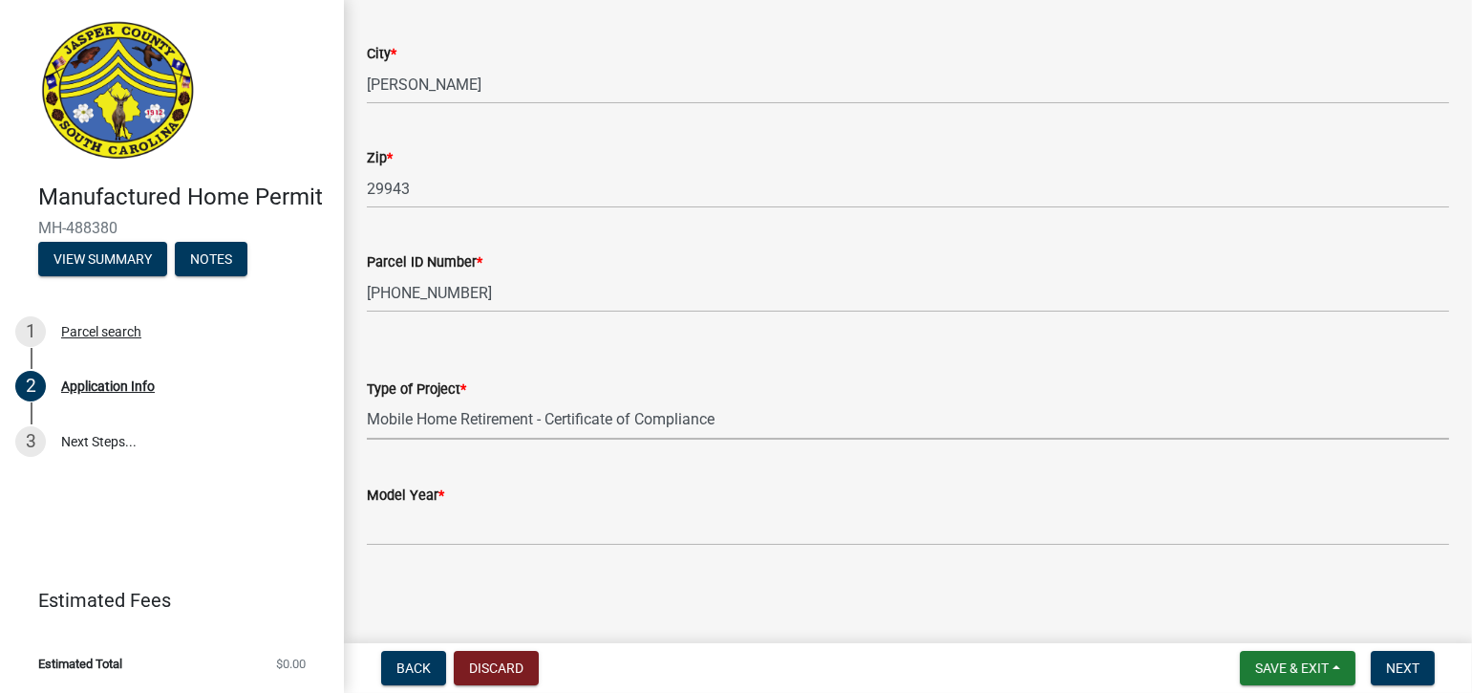
click at [367, 400] on select "Select Item... Manufactured Home Installation Mobile Home Retirement - Certific…" at bounding box center [908, 419] width 1082 height 39
select select "3d2007da-25bb-4e50-9e52-879bc2fe14a7"
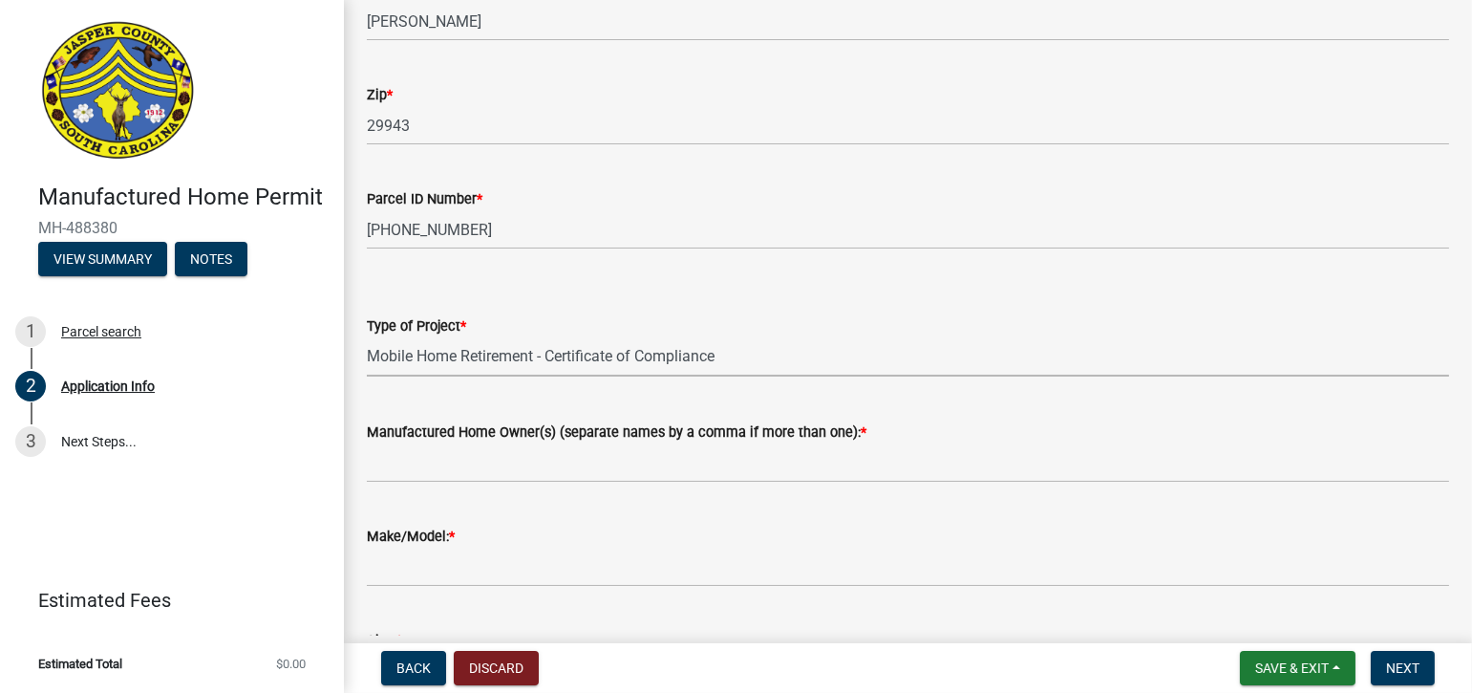
scroll to position [2006, 0]
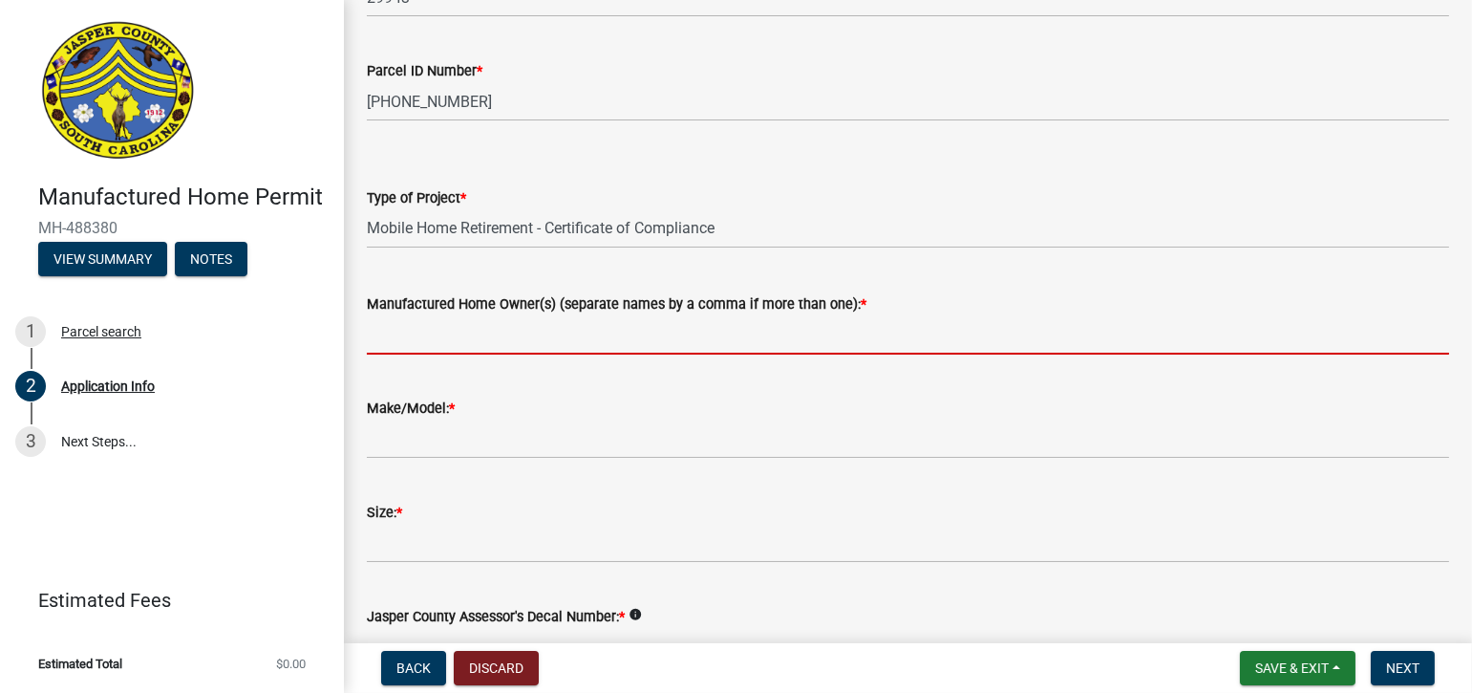
click at [392, 338] on input "Manufactured Home Owner(s) (separate names by a comma if more than one): *" at bounding box center [908, 334] width 1082 height 39
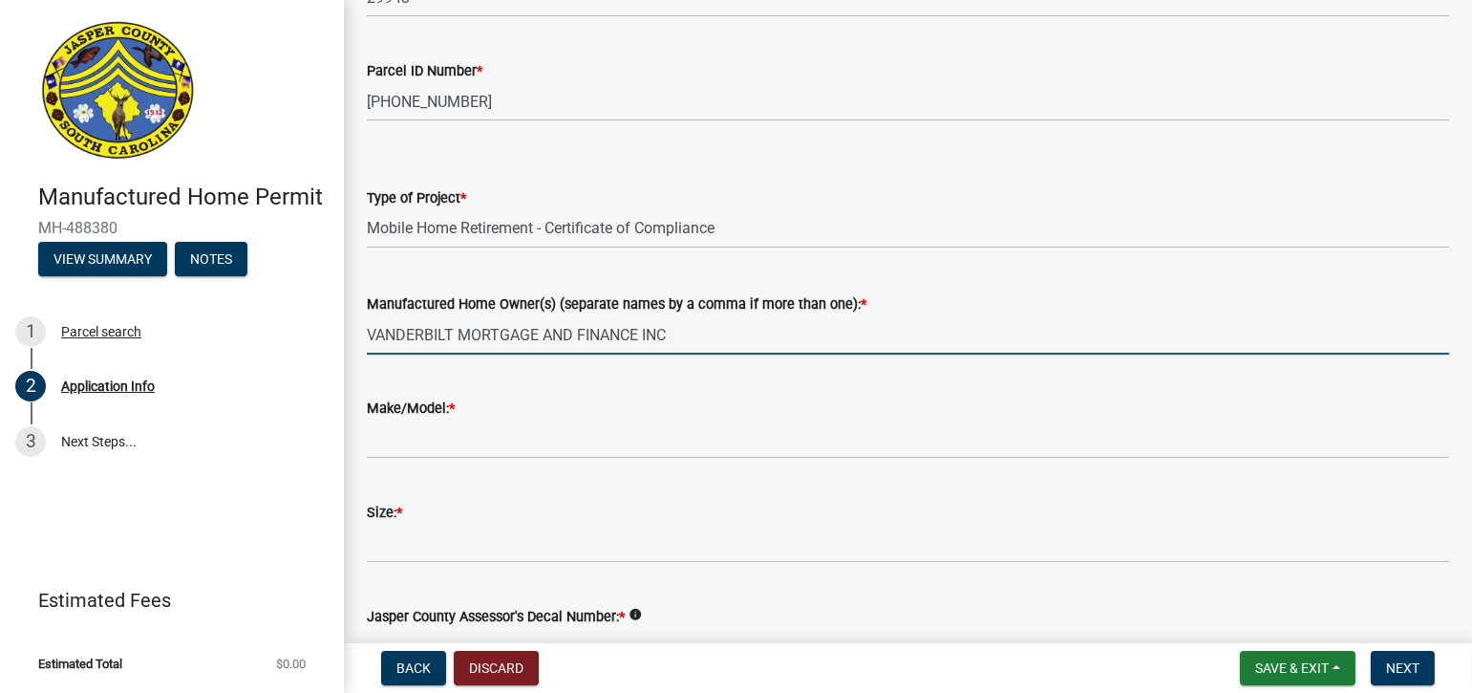
type input "VANDERBILT MORTGAGE AND FINANCE INC"
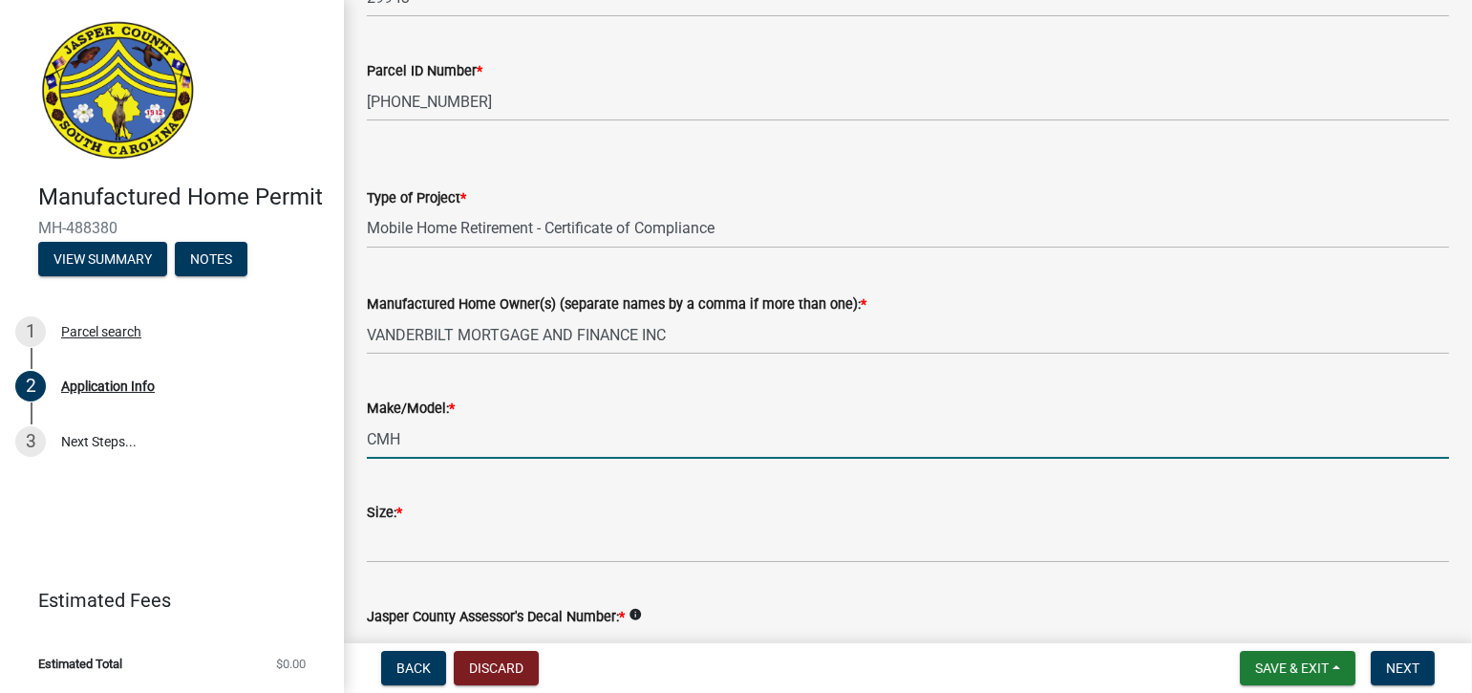
type input "CMH"
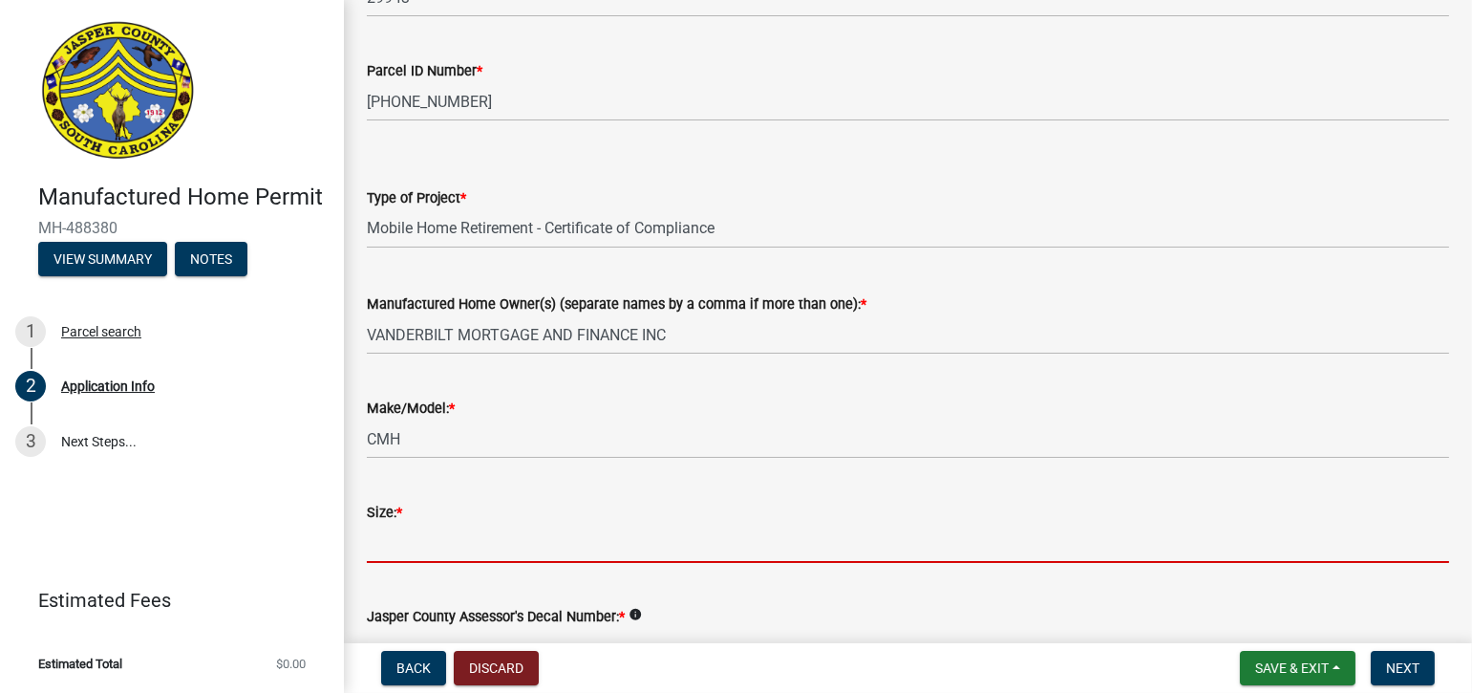
click at [442, 542] on input "Size: *" at bounding box center [908, 543] width 1082 height 39
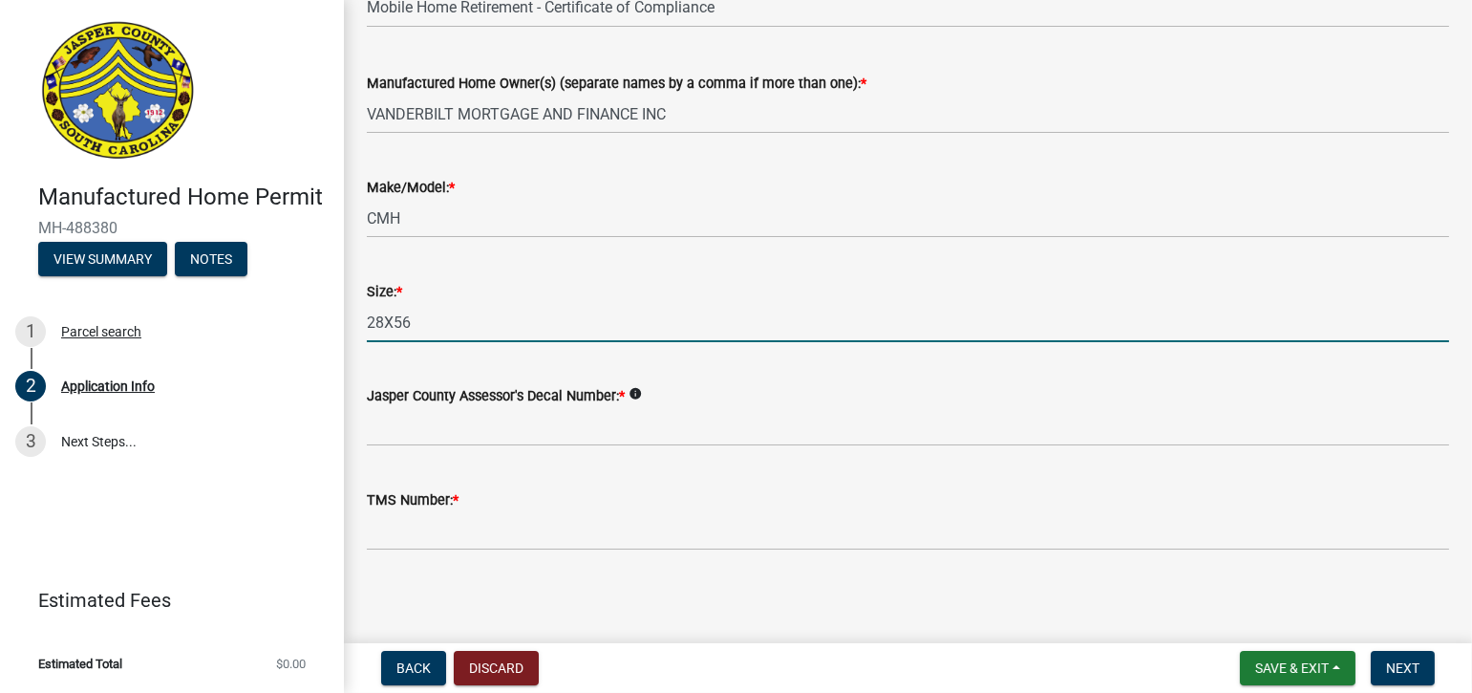
scroll to position [2230, 0]
type input "28X56"
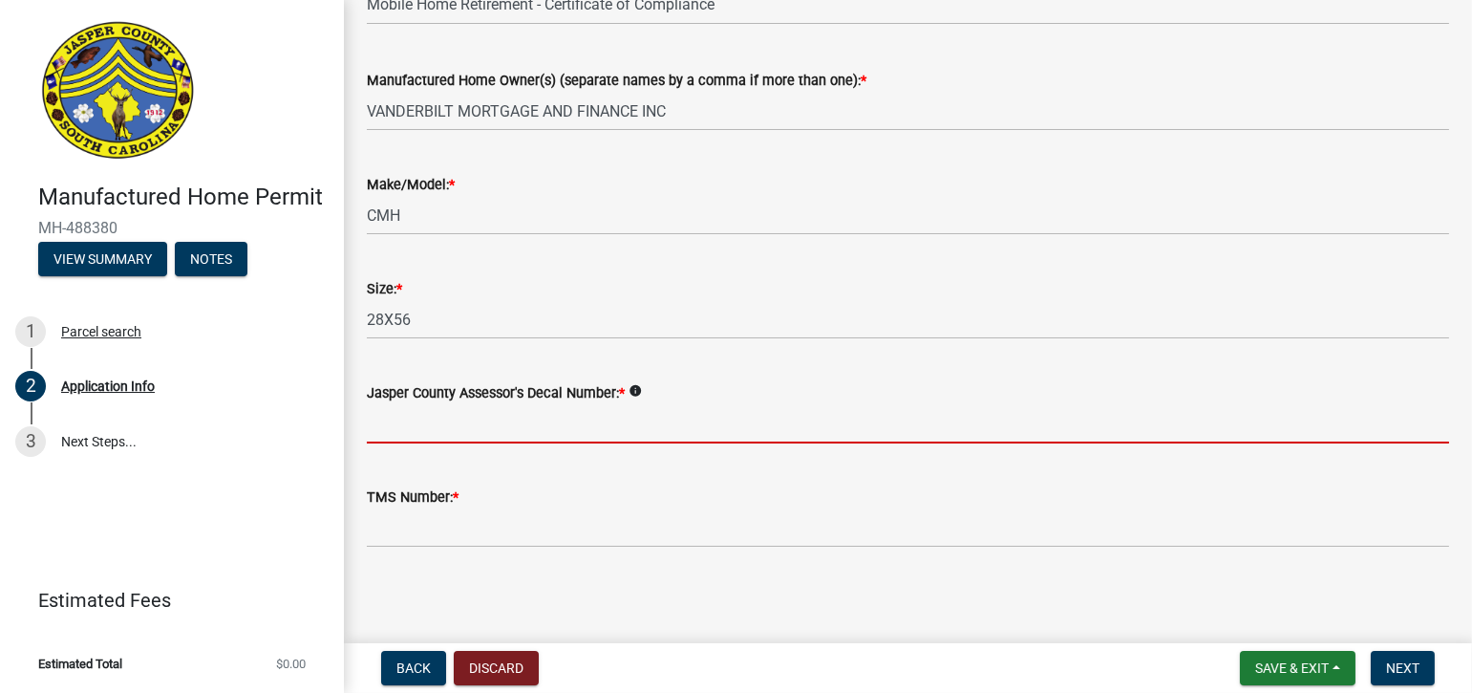
click at [532, 433] on input "Jasper County Assessor's Decal Number: *" at bounding box center [908, 423] width 1082 height 39
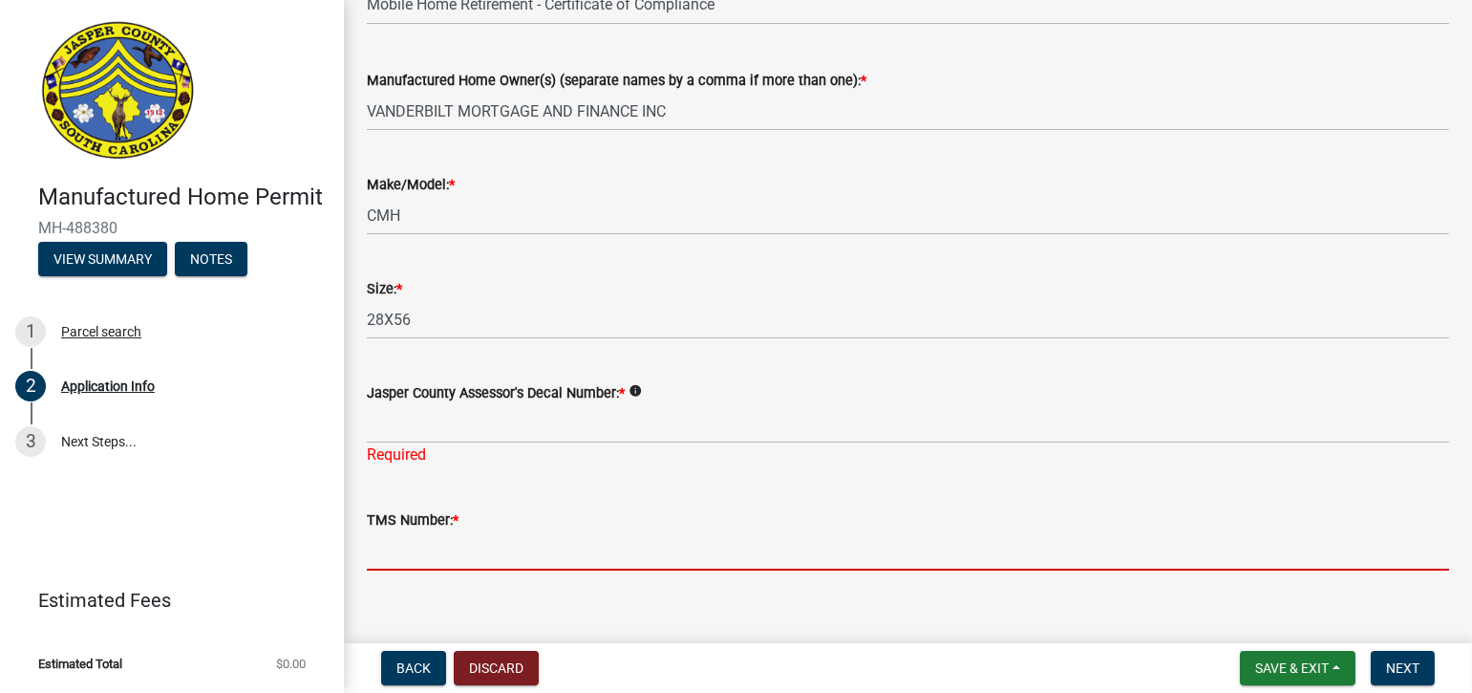
click at [481, 523] on form "TMS Number: *" at bounding box center [908, 539] width 1082 height 62
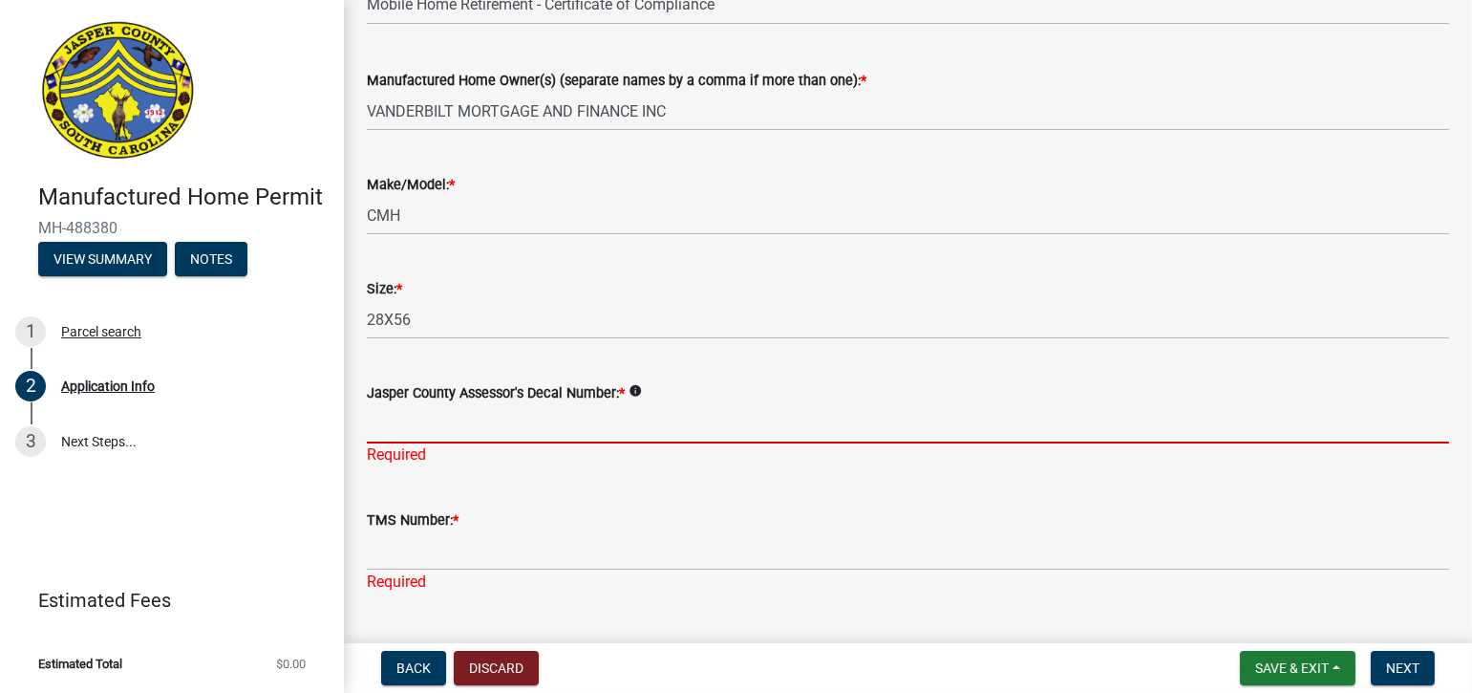
drag, startPoint x: 549, startPoint y: 426, endPoint x: 599, endPoint y: 404, distance: 54.3
click at [561, 421] on input "Jasper County Assessor's Decal Number: *" at bounding box center [908, 423] width 1082 height 39
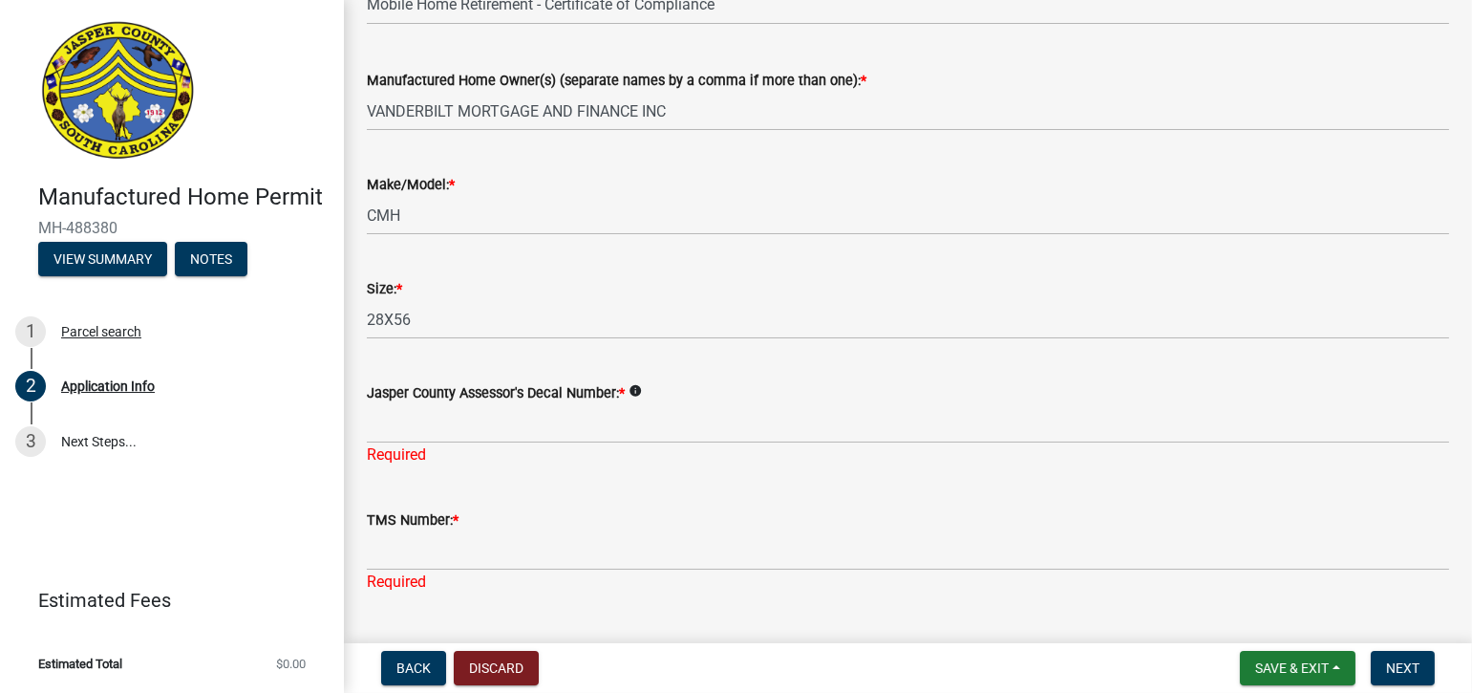
click at [639, 390] on icon "info" at bounding box center [635, 390] width 13 height 13
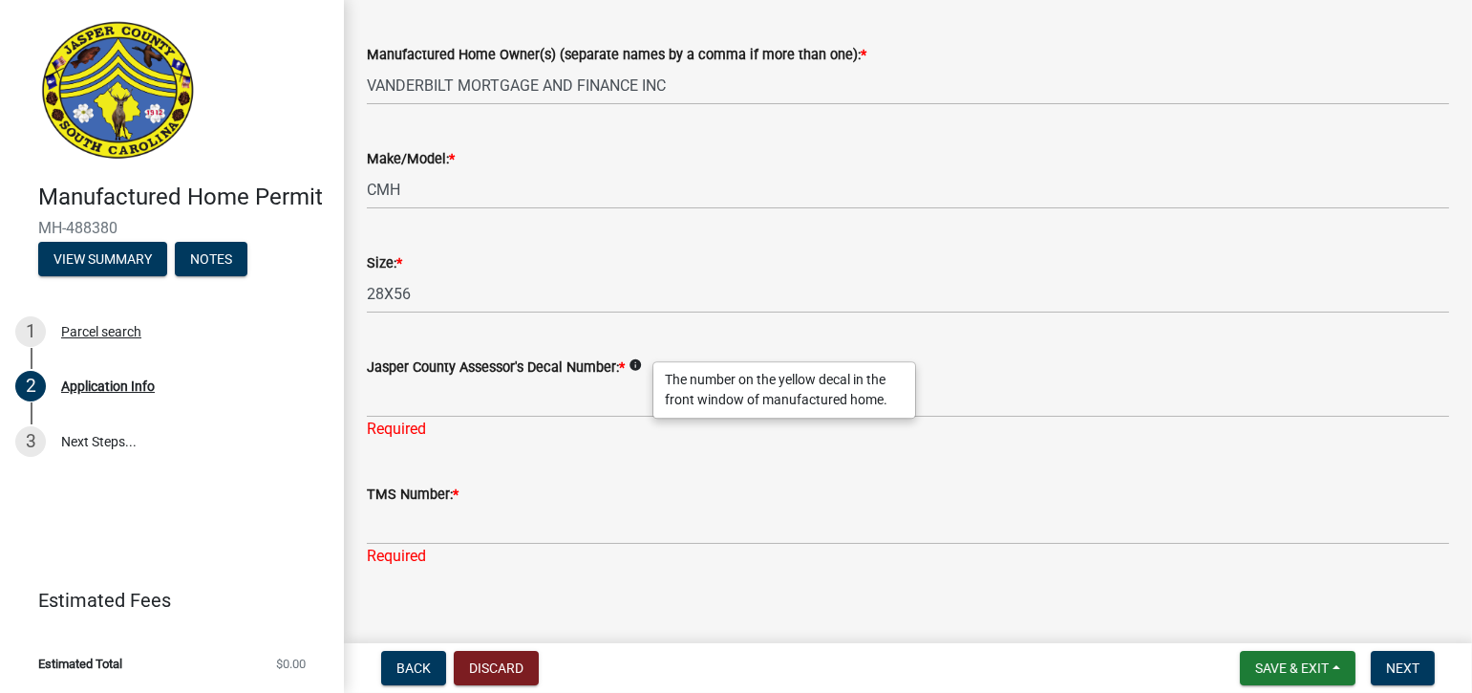
scroll to position [2276, 0]
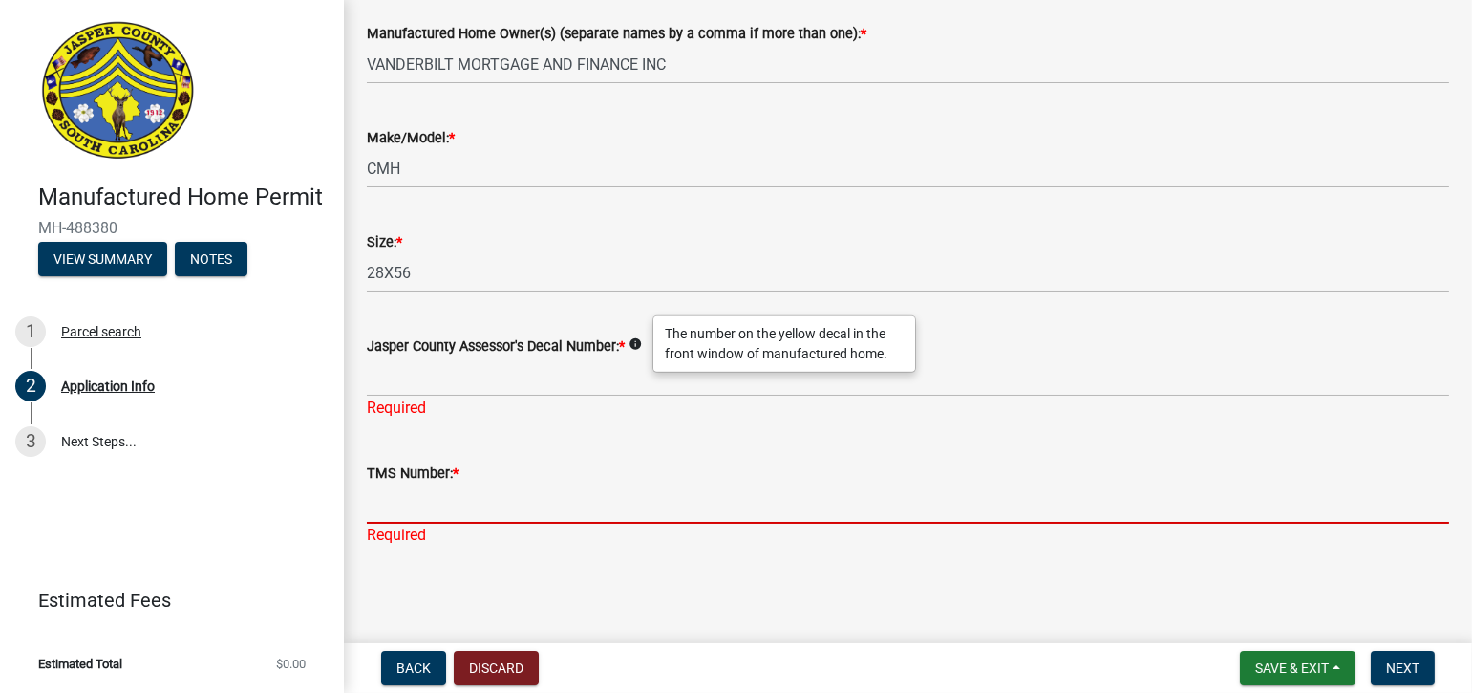
click at [544, 501] on input "TMS Number: *" at bounding box center [908, 503] width 1082 height 39
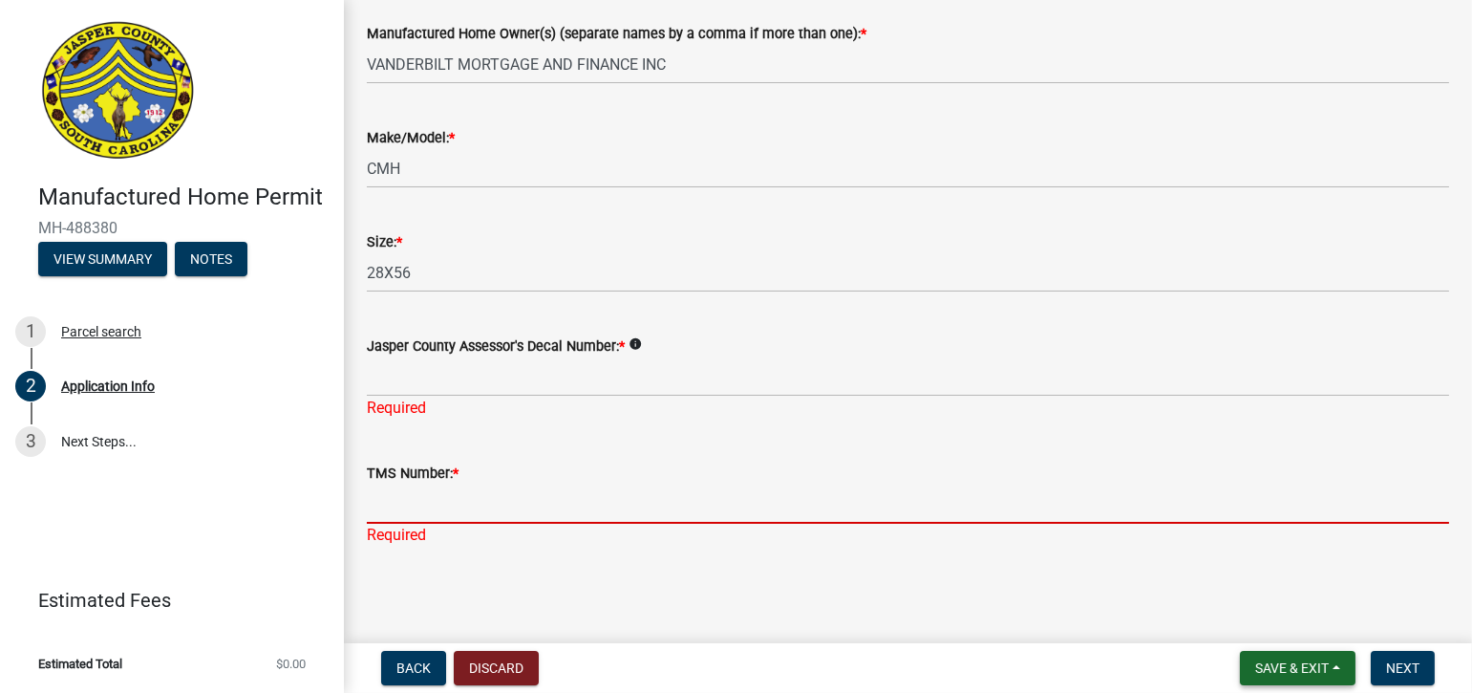
click at [1290, 666] on span "Save & Exit" at bounding box center [1292, 667] width 74 height 15
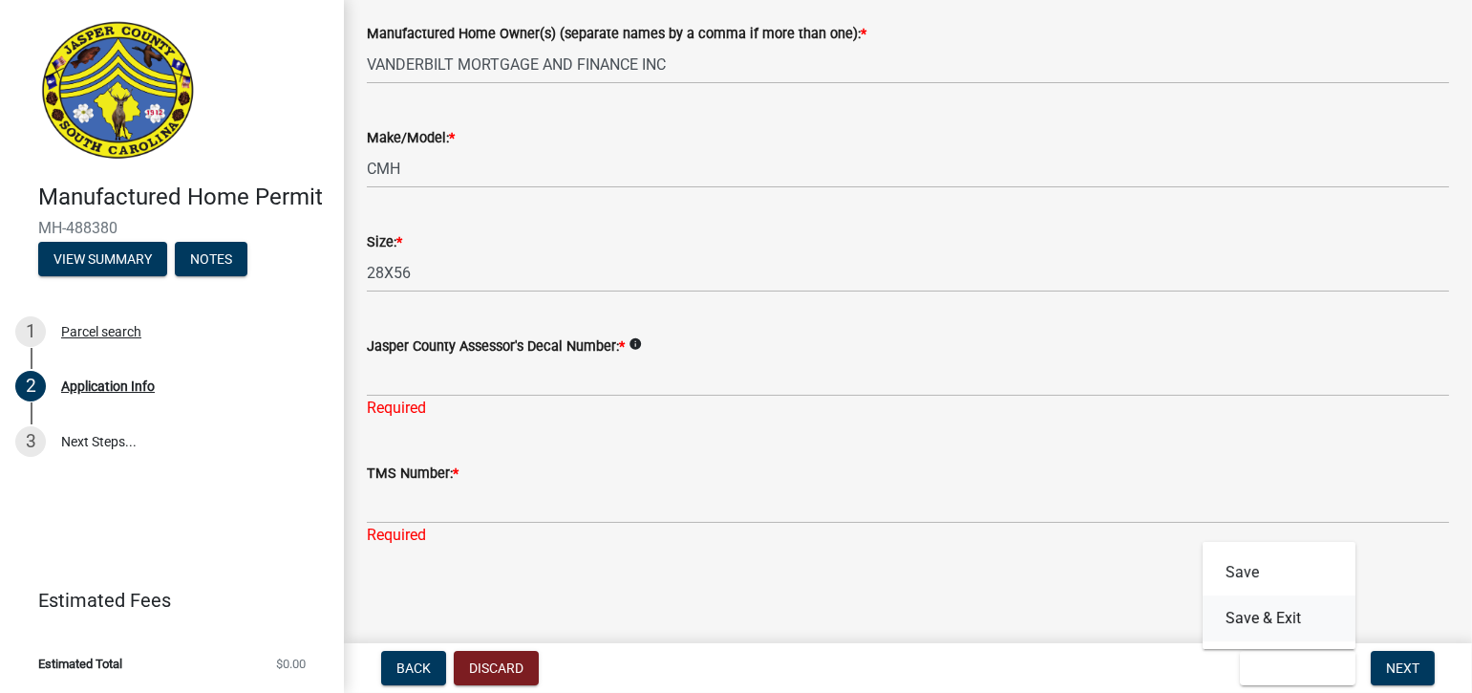
click at [1273, 618] on button "Save & Exit" at bounding box center [1279, 618] width 153 height 46
